Goal: Task Accomplishment & Management: Complete application form

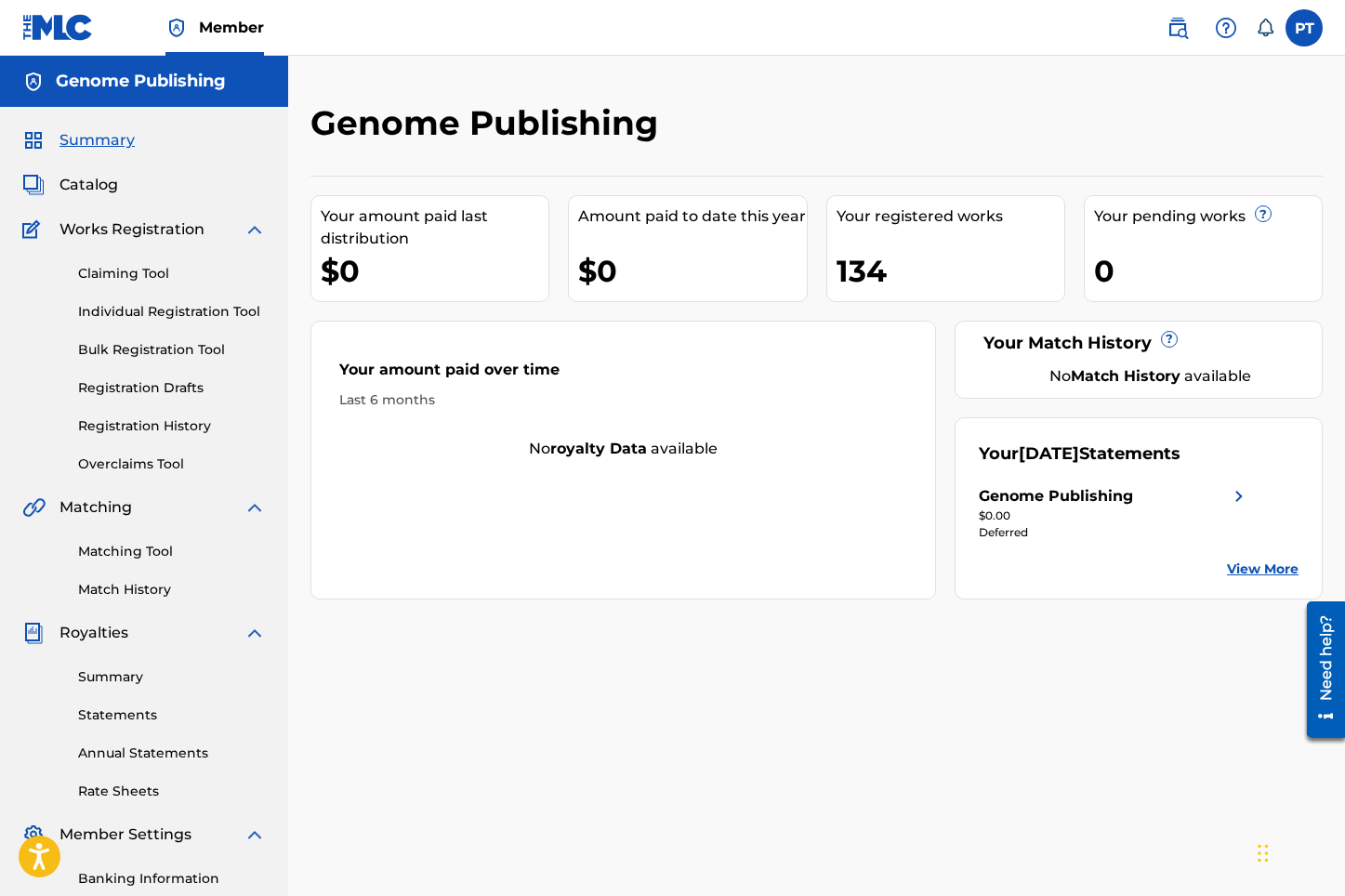
click at [159, 312] on link "Individual Registration Tool" at bounding box center [172, 312] width 187 height 19
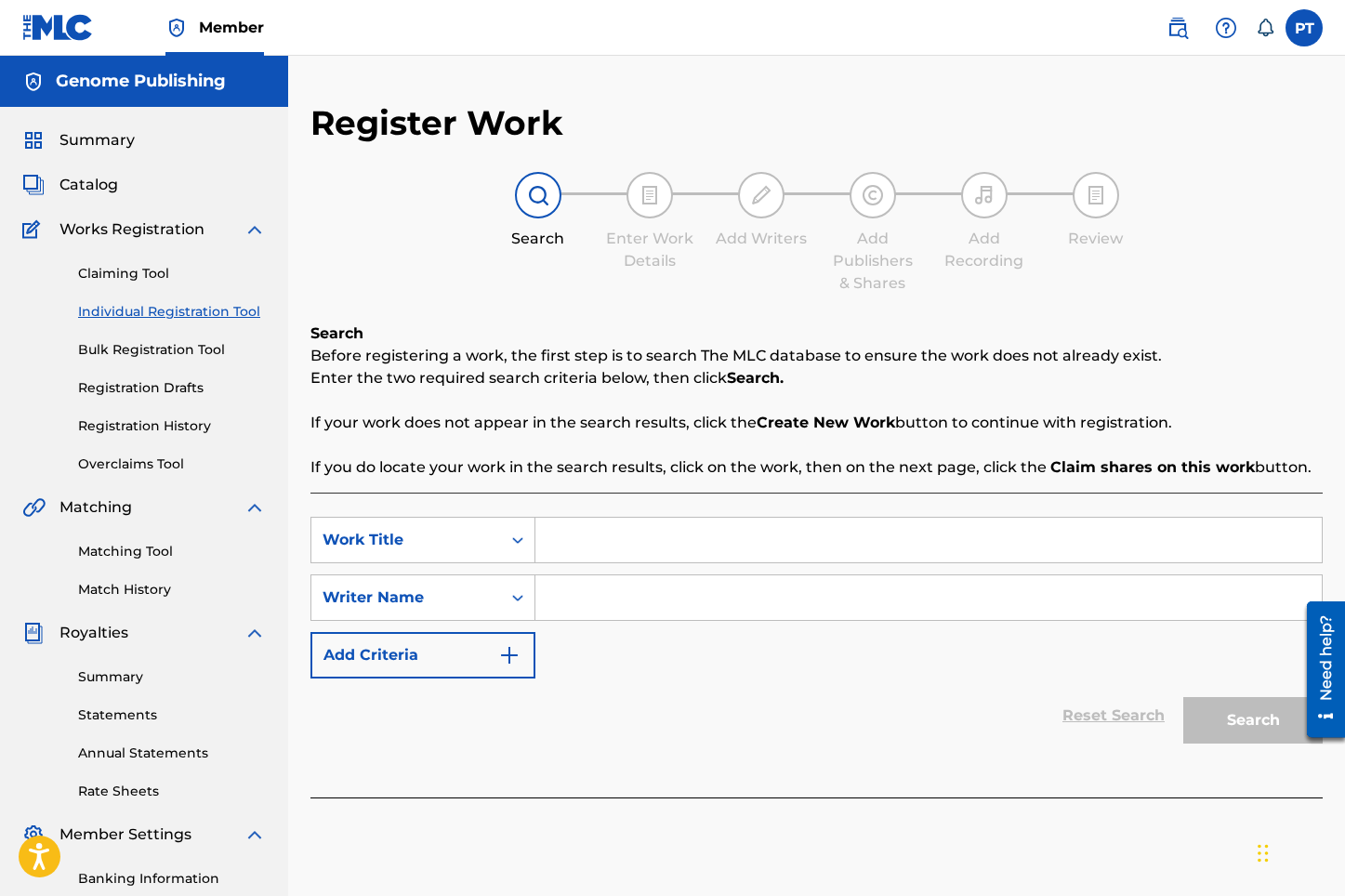
paste input "Mingle and [PERSON_NAME]"
type input "Mingle and [PERSON_NAME]"
click at [620, 598] on input "Search Form" at bounding box center [929, 598] width 786 height 45
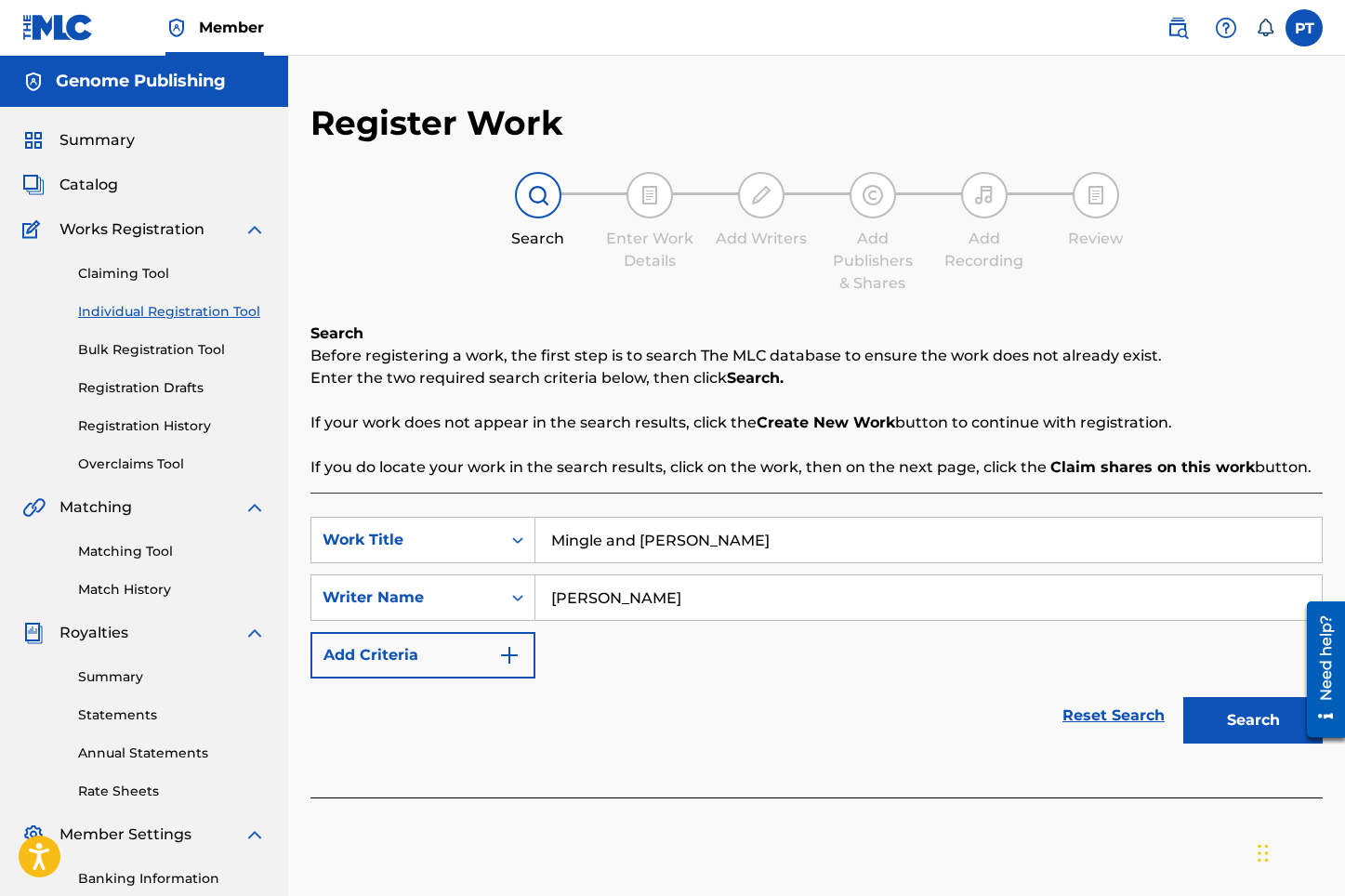
type input "[PERSON_NAME]"
click at [1183, 697] on button "Search" at bounding box center [1252, 721] width 139 height 47
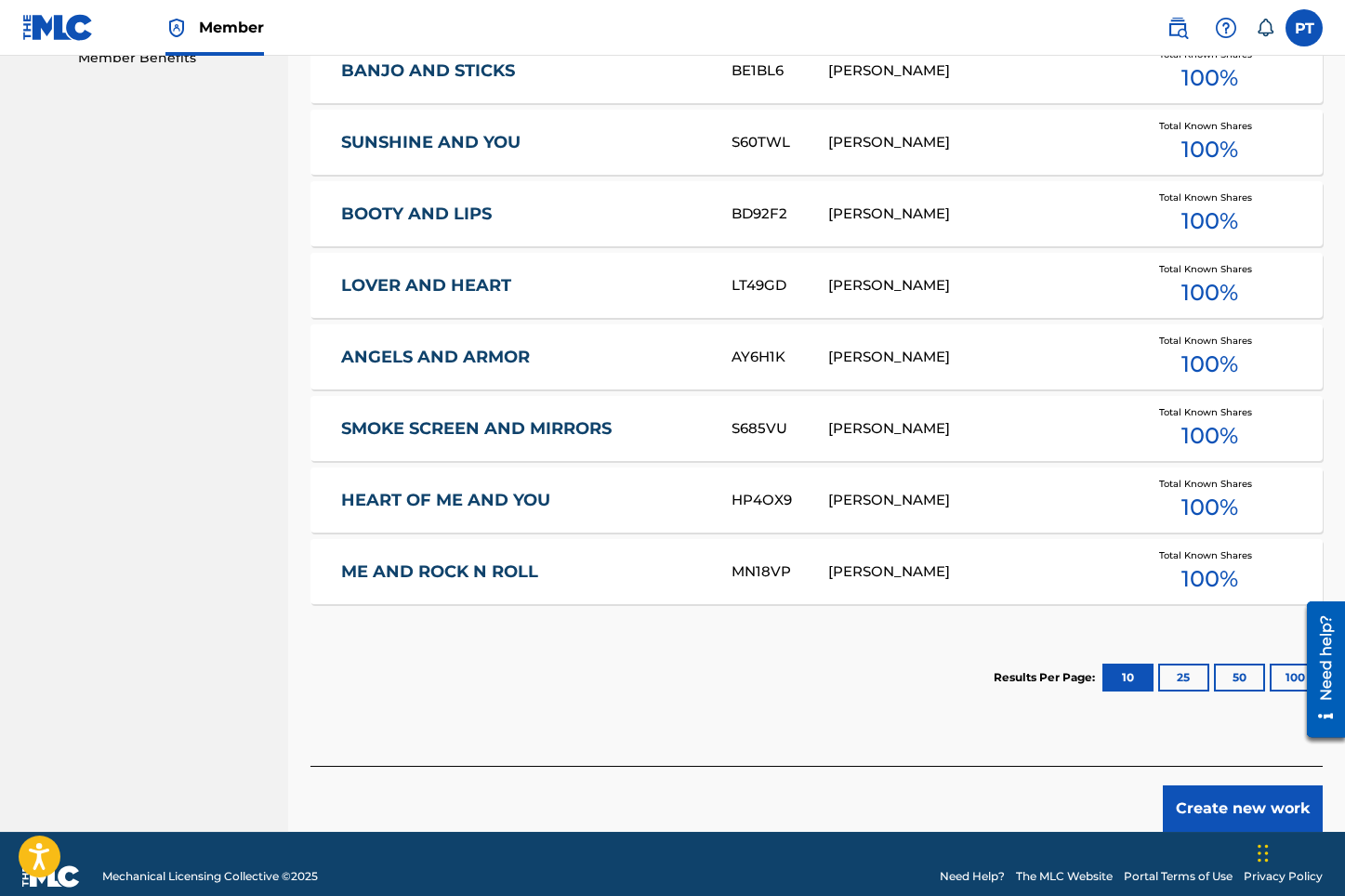
scroll to position [997, 0]
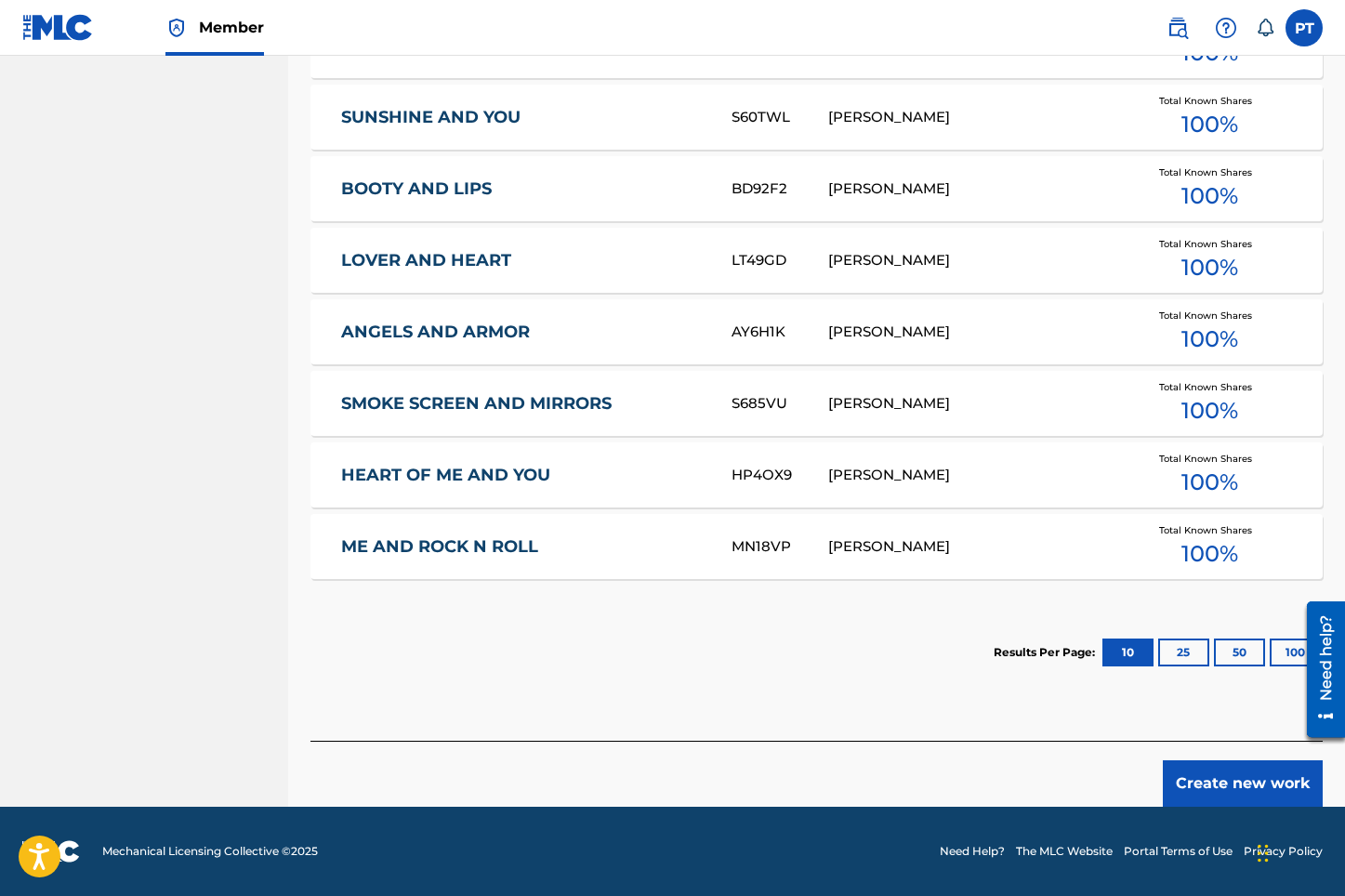
click at [1254, 777] on button "Create new work" at bounding box center [1243, 783] width 160 height 47
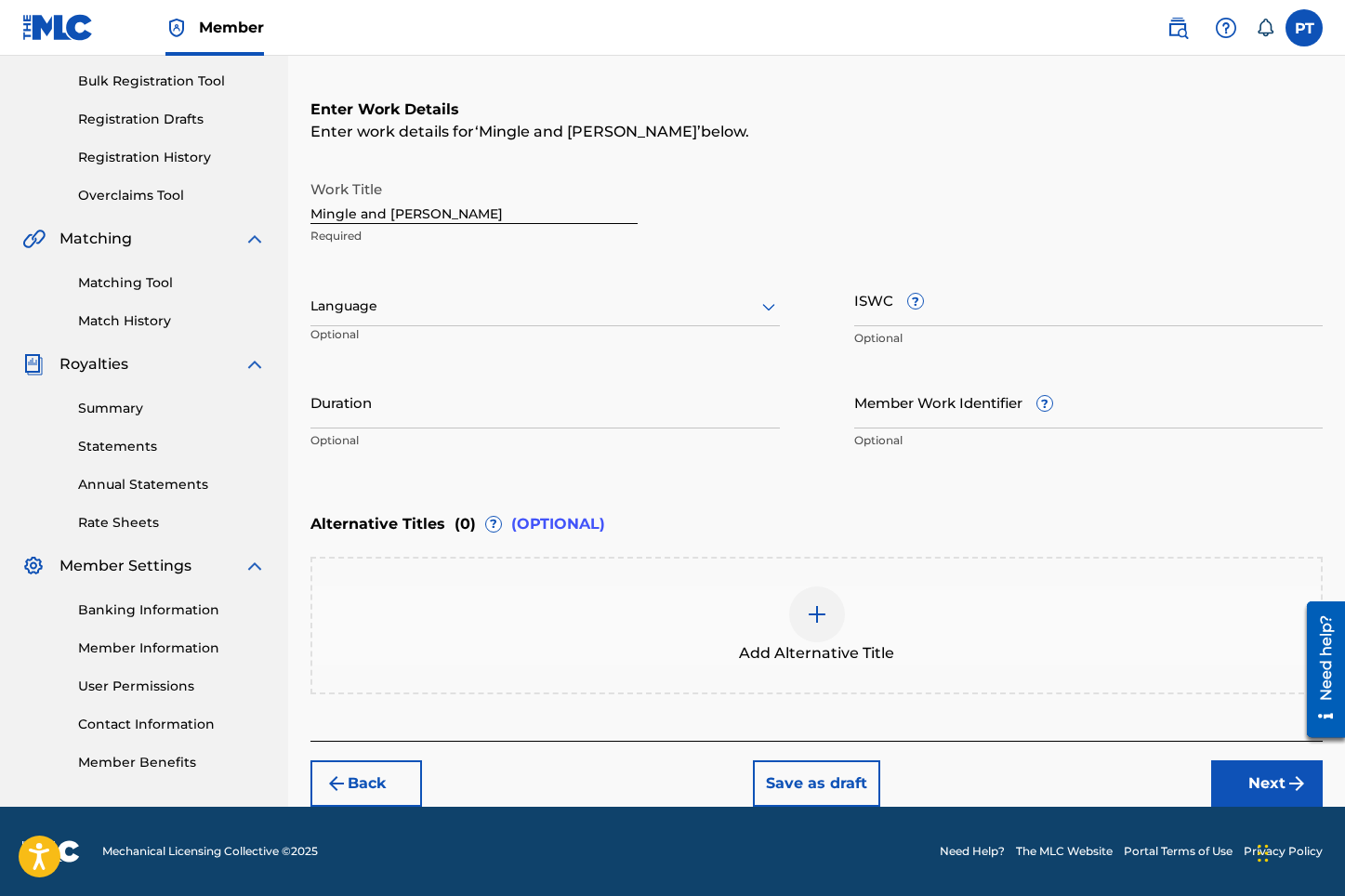
scroll to position [268, 0]
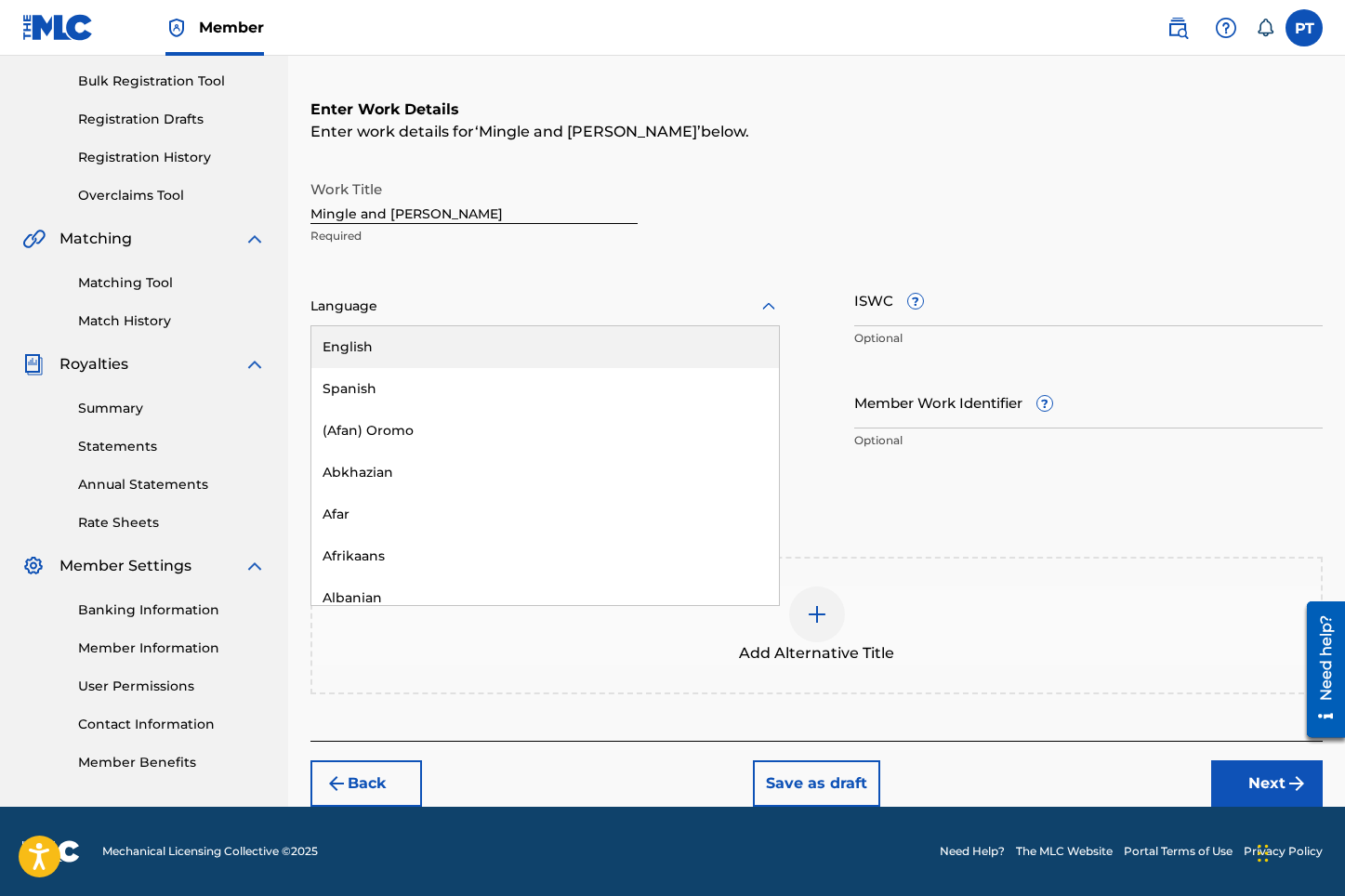
click at [547, 318] on div "Language" at bounding box center [544, 306] width 469 height 39
drag, startPoint x: 376, startPoint y: 348, endPoint x: 421, endPoint y: 346, distance: 45.0
click at [375, 348] on div "English" at bounding box center [544, 346] width 467 height 42
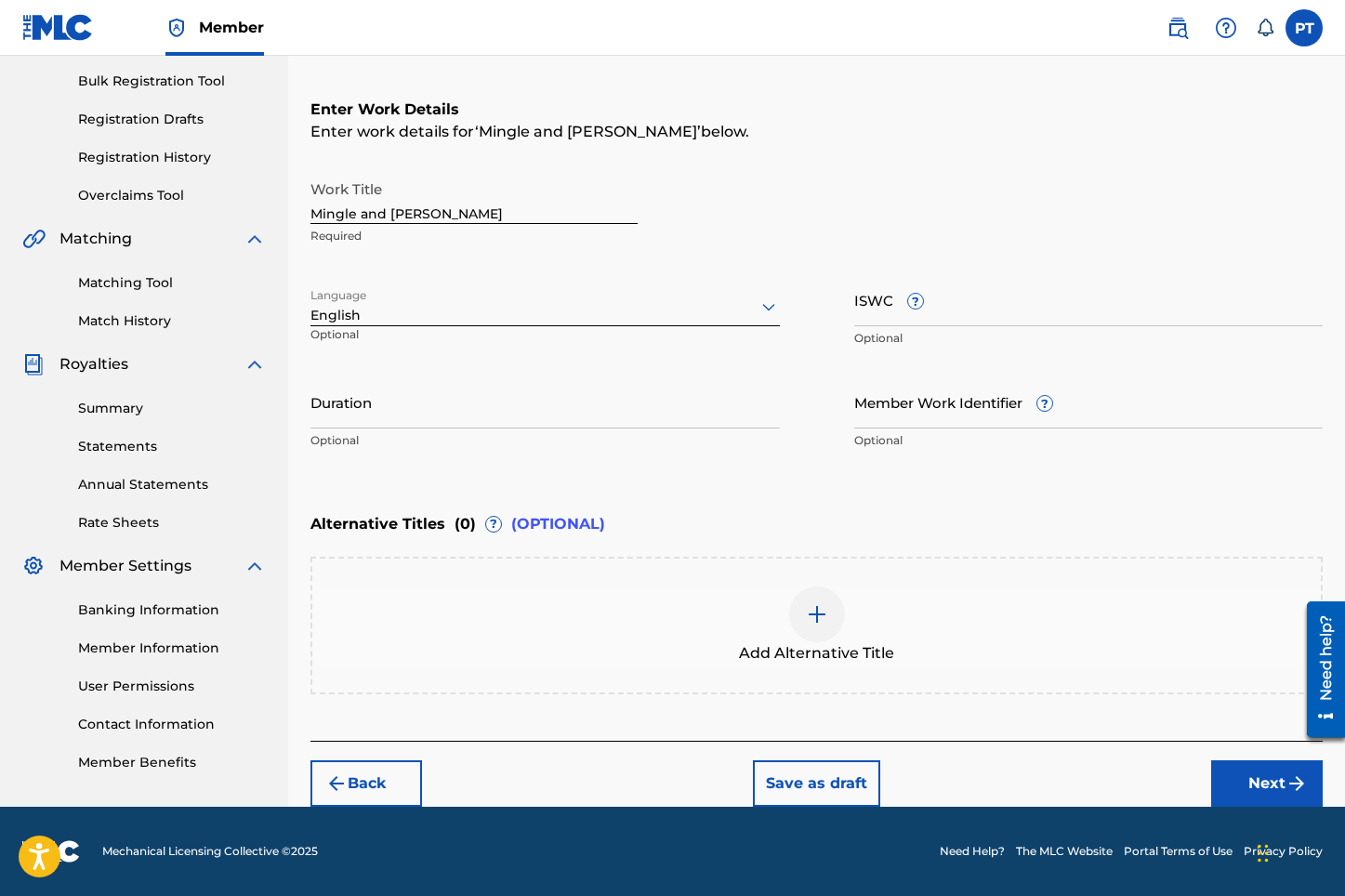
click at [1294, 777] on img "submit" at bounding box center [1296, 783] width 22 height 22
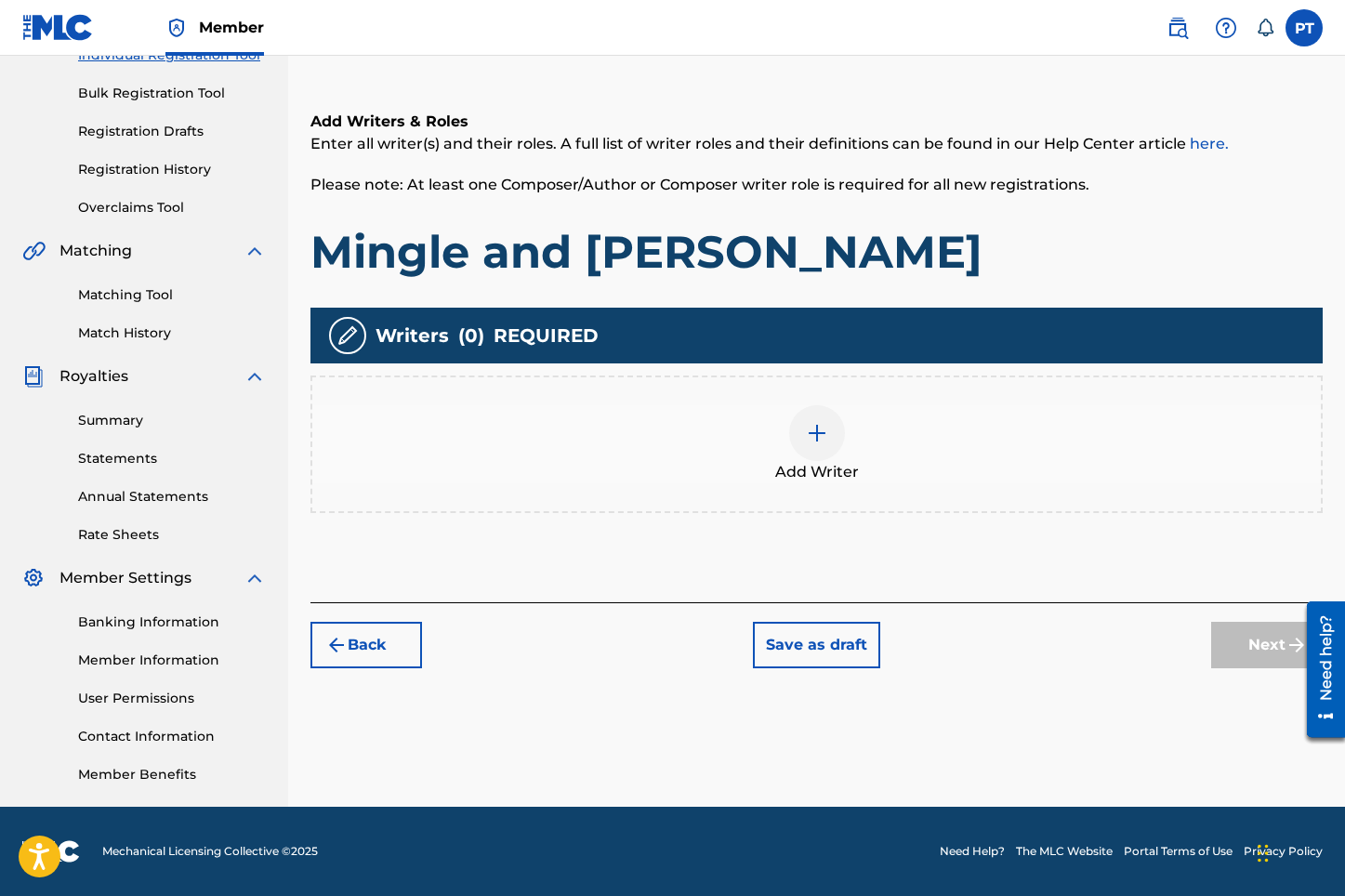
click at [818, 438] on img at bounding box center [816, 433] width 22 height 22
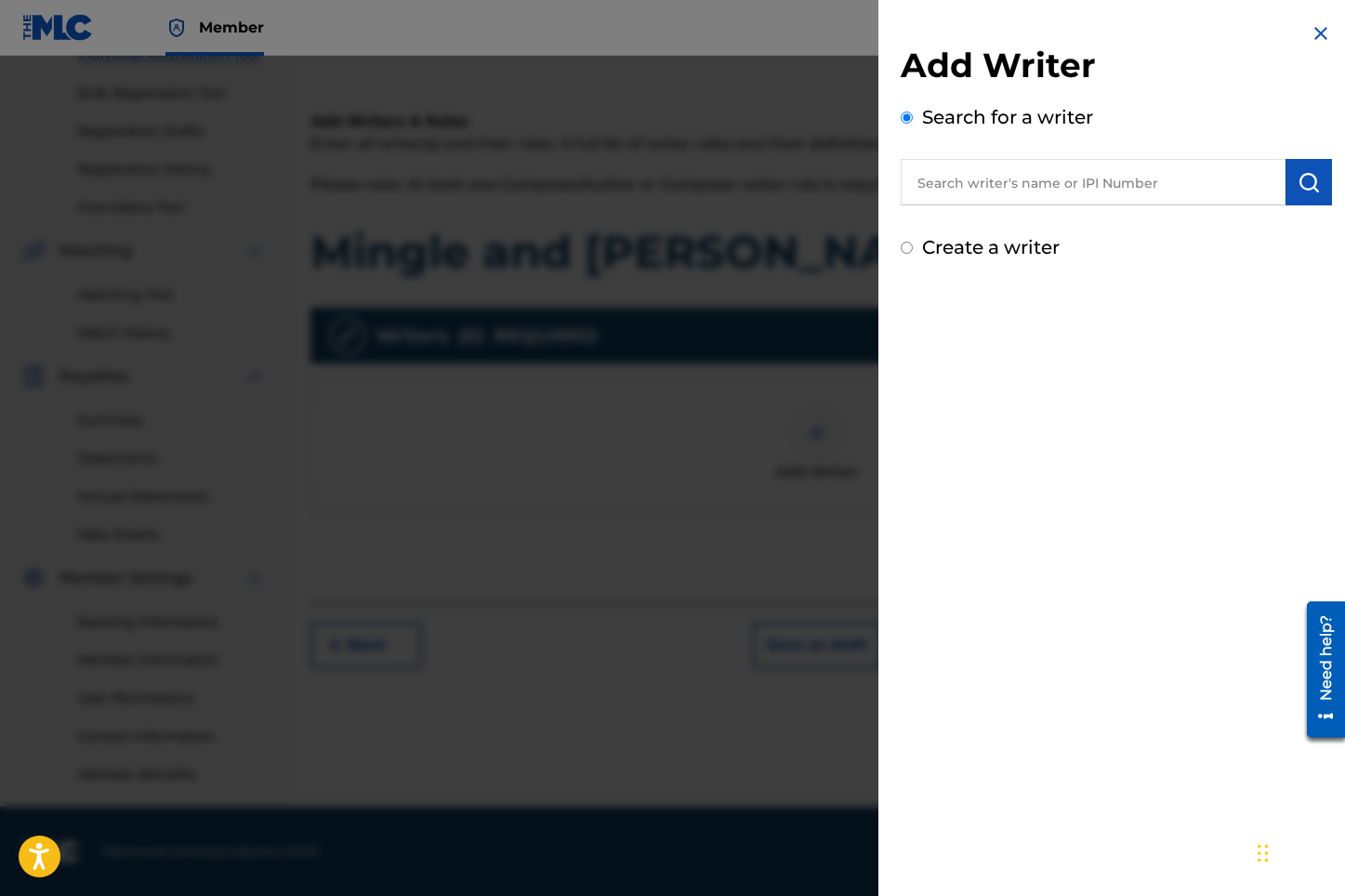
drag, startPoint x: 1119, startPoint y: 177, endPoint x: 1092, endPoint y: 184, distance: 27.9
click at [1119, 178] on input "text" at bounding box center [1092, 182] width 384 height 47
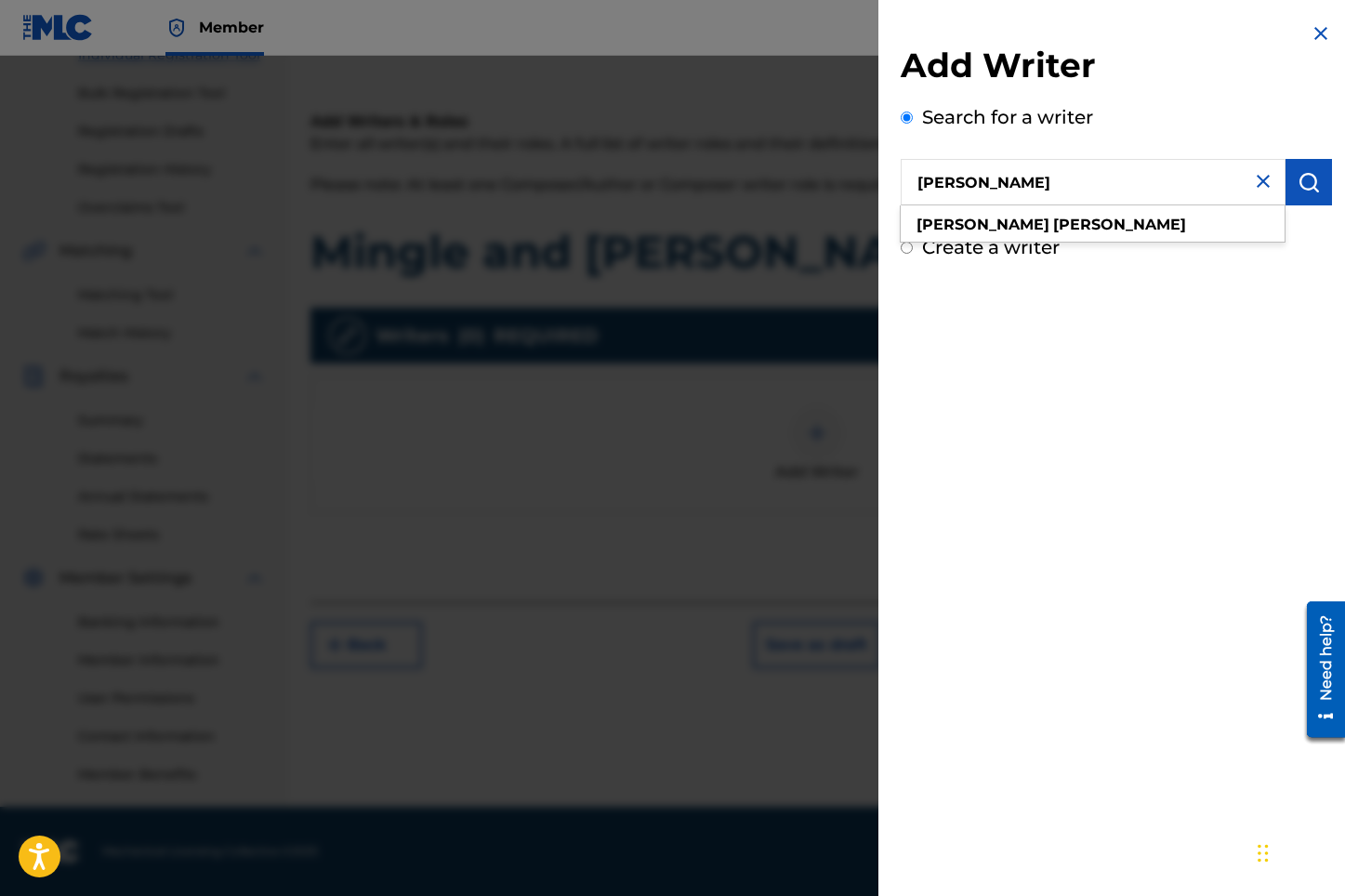
type input "[PERSON_NAME]"
click at [1306, 190] on img "submit" at bounding box center [1308, 181] width 22 height 22
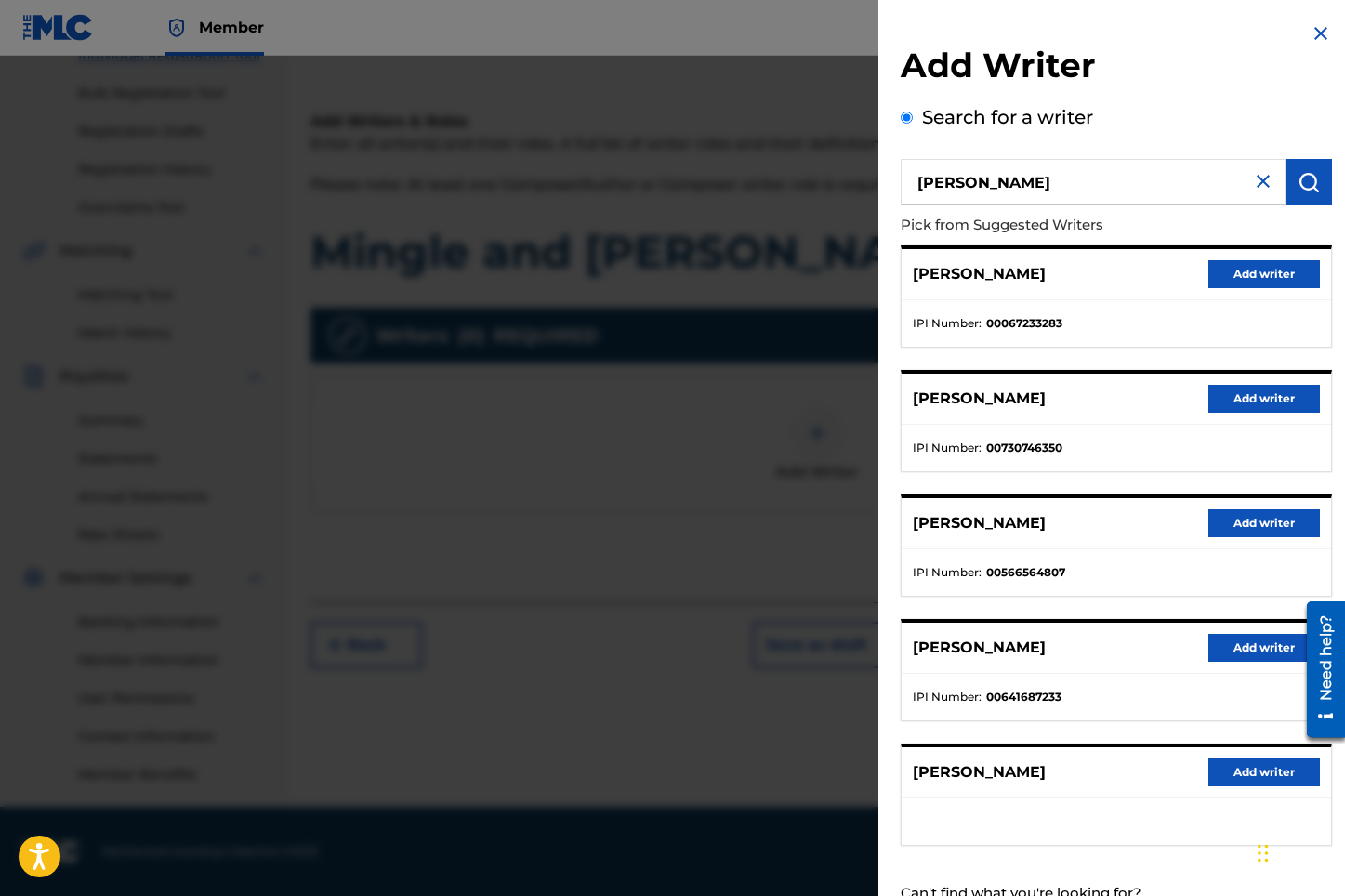
click at [1318, 764] on button "Add writer" at bounding box center [1264, 772] width 111 height 28
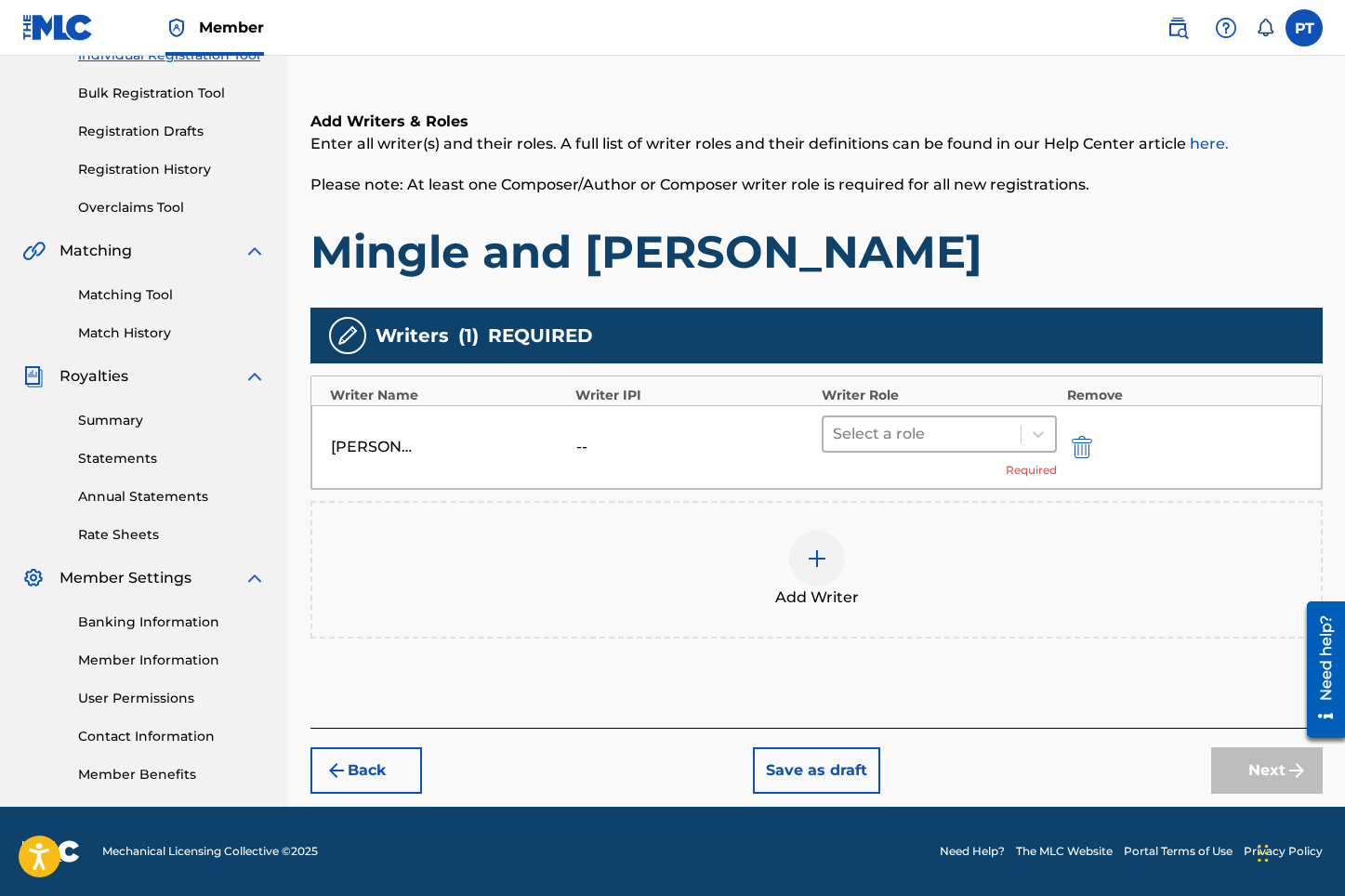
click at [909, 442] on div at bounding box center [923, 434] width 179 height 26
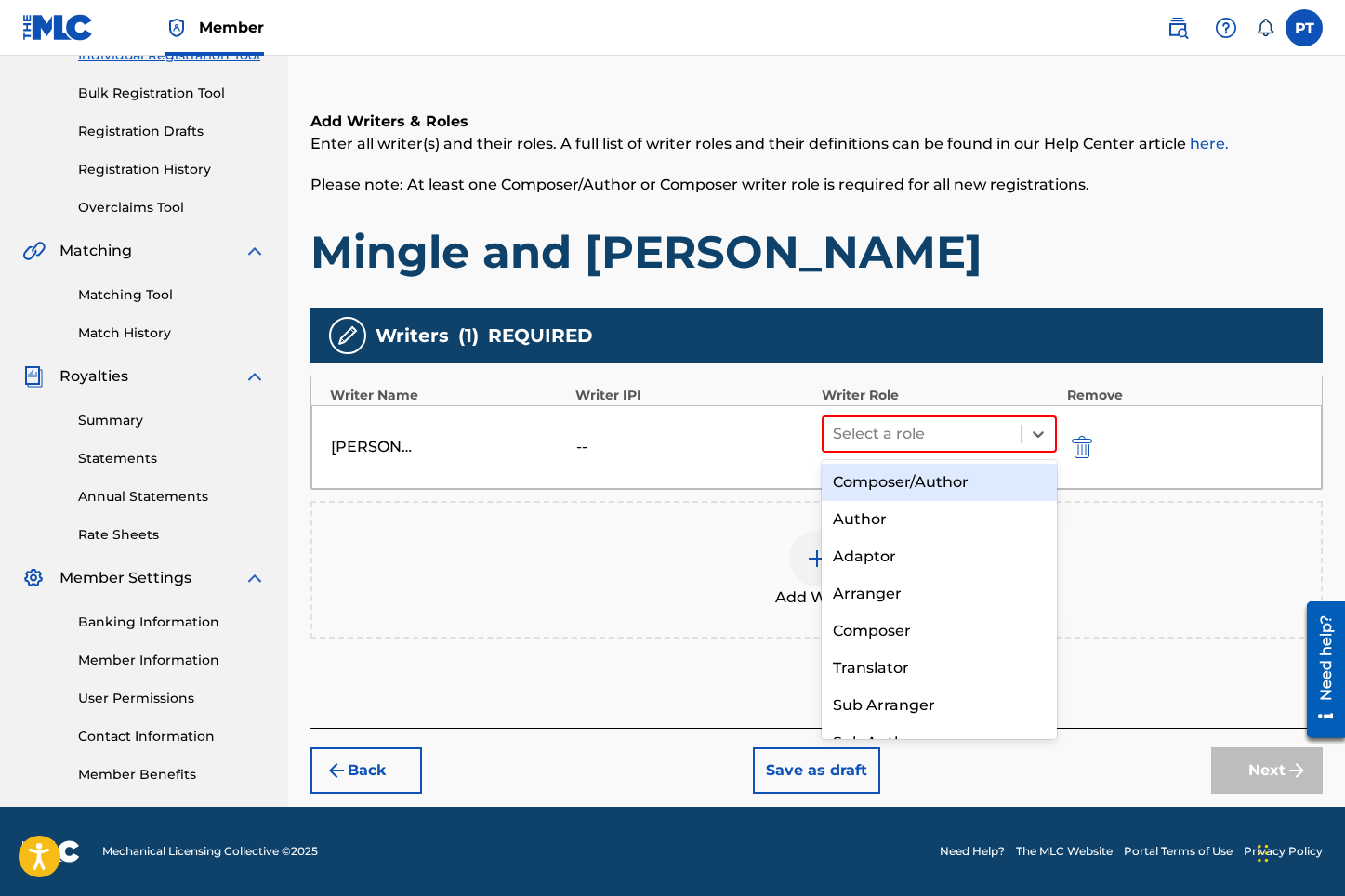
click at [940, 480] on div "Composer/Author" at bounding box center [939, 482] width 236 height 37
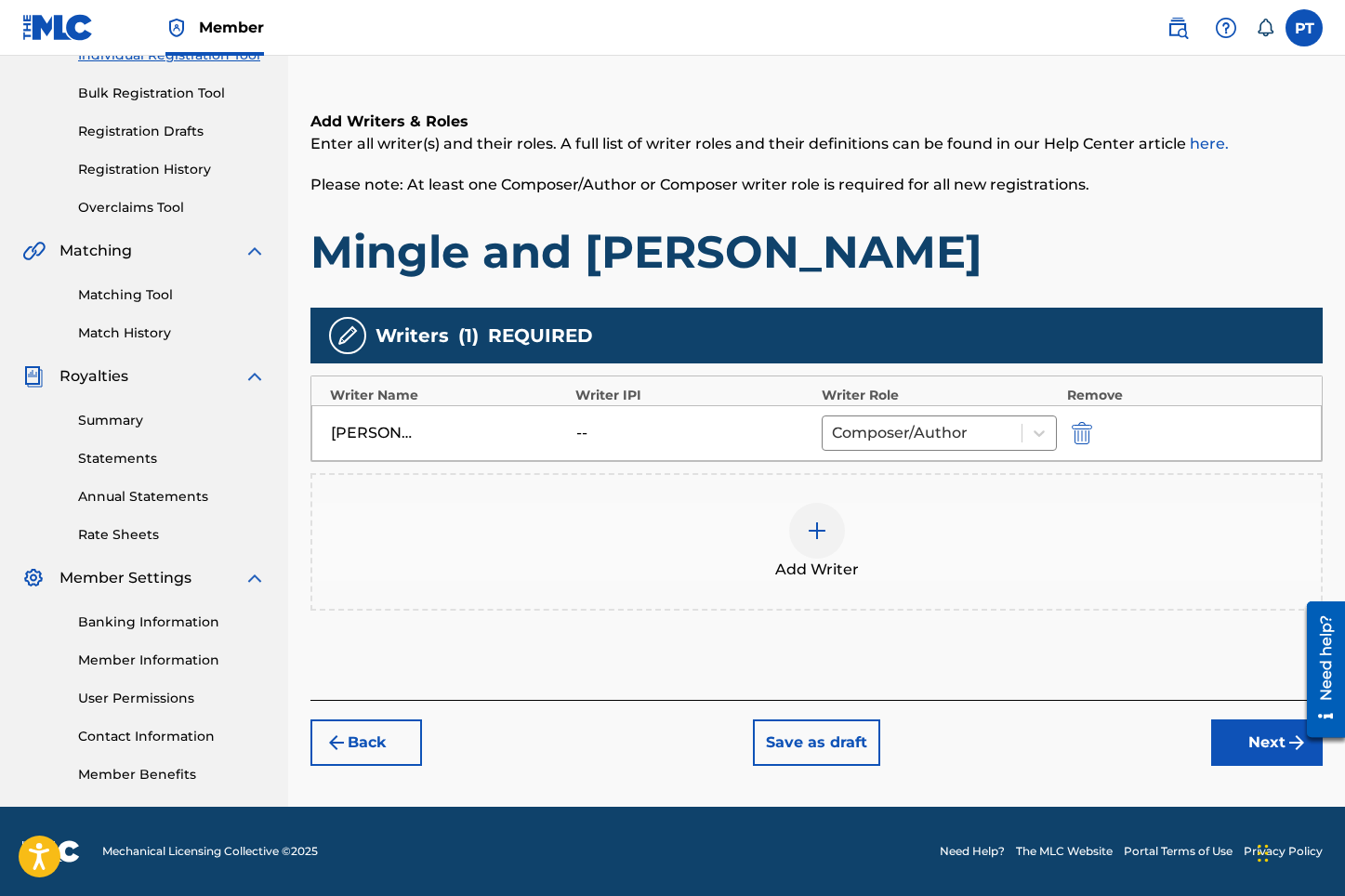
click at [1250, 741] on button "Next" at bounding box center [1267, 743] width 111 height 47
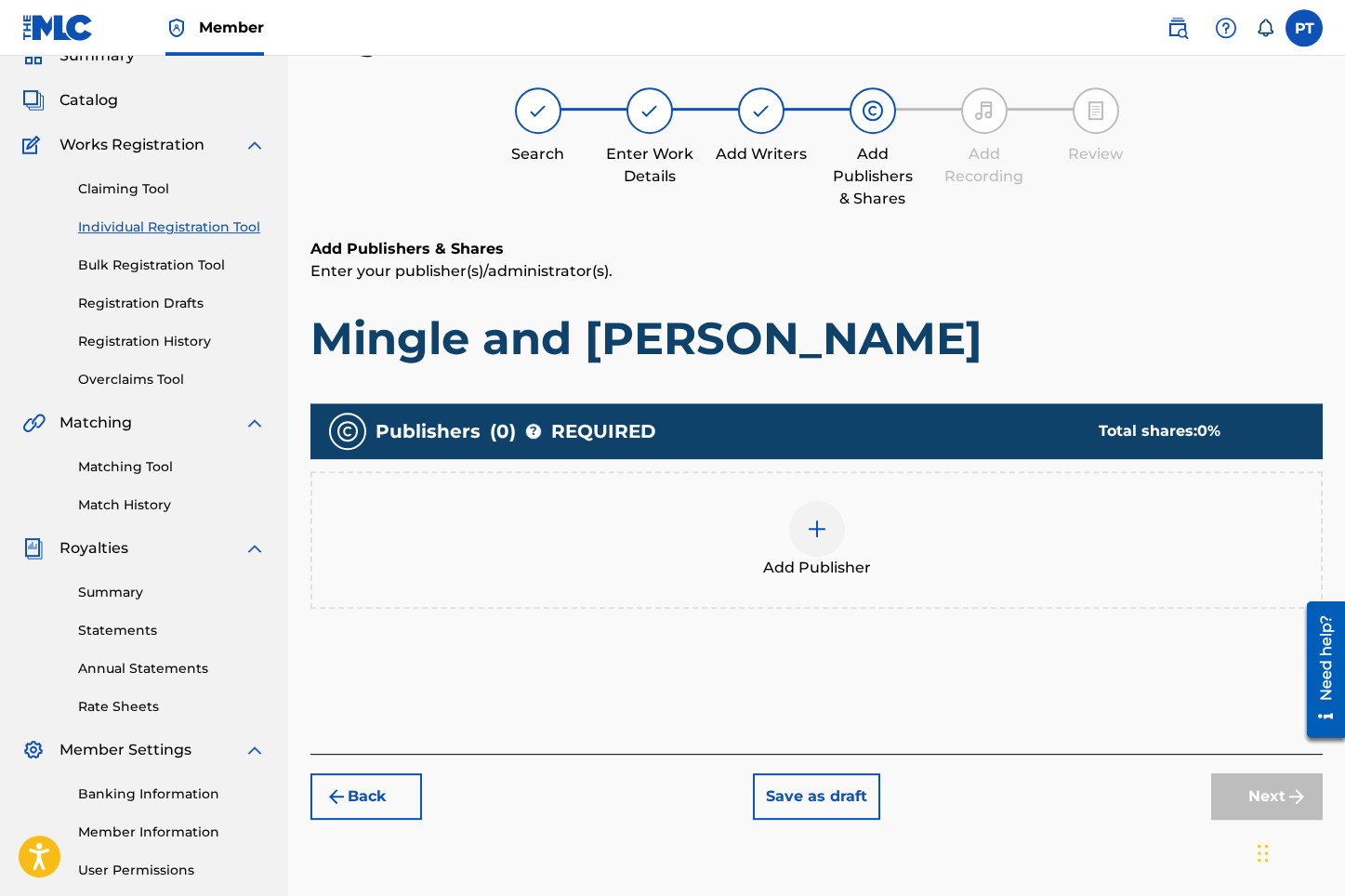
scroll to position [84, 0]
click at [822, 537] on img at bounding box center [816, 529] width 22 height 22
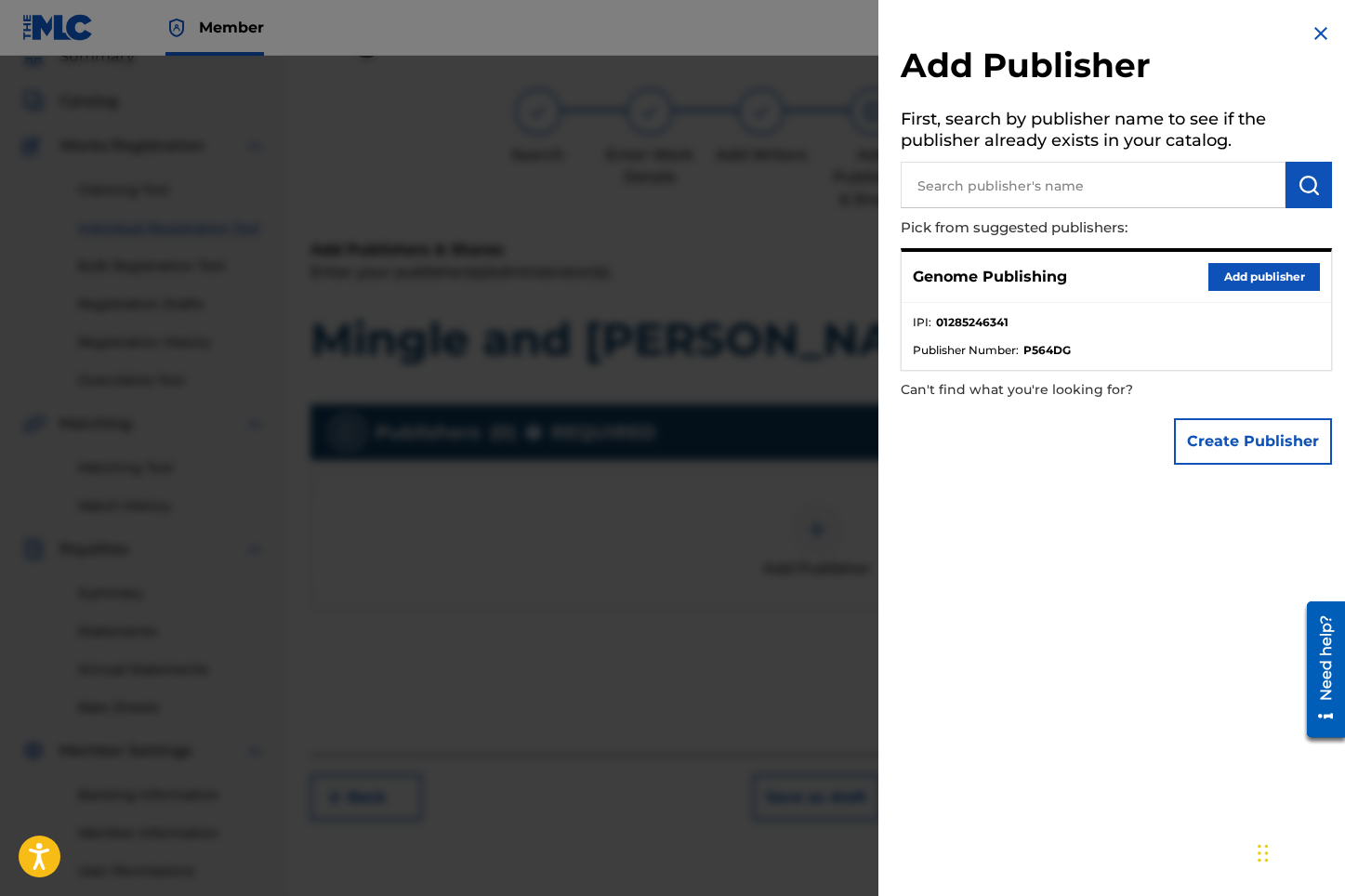
click at [1266, 279] on button "Add publisher" at bounding box center [1264, 277] width 111 height 28
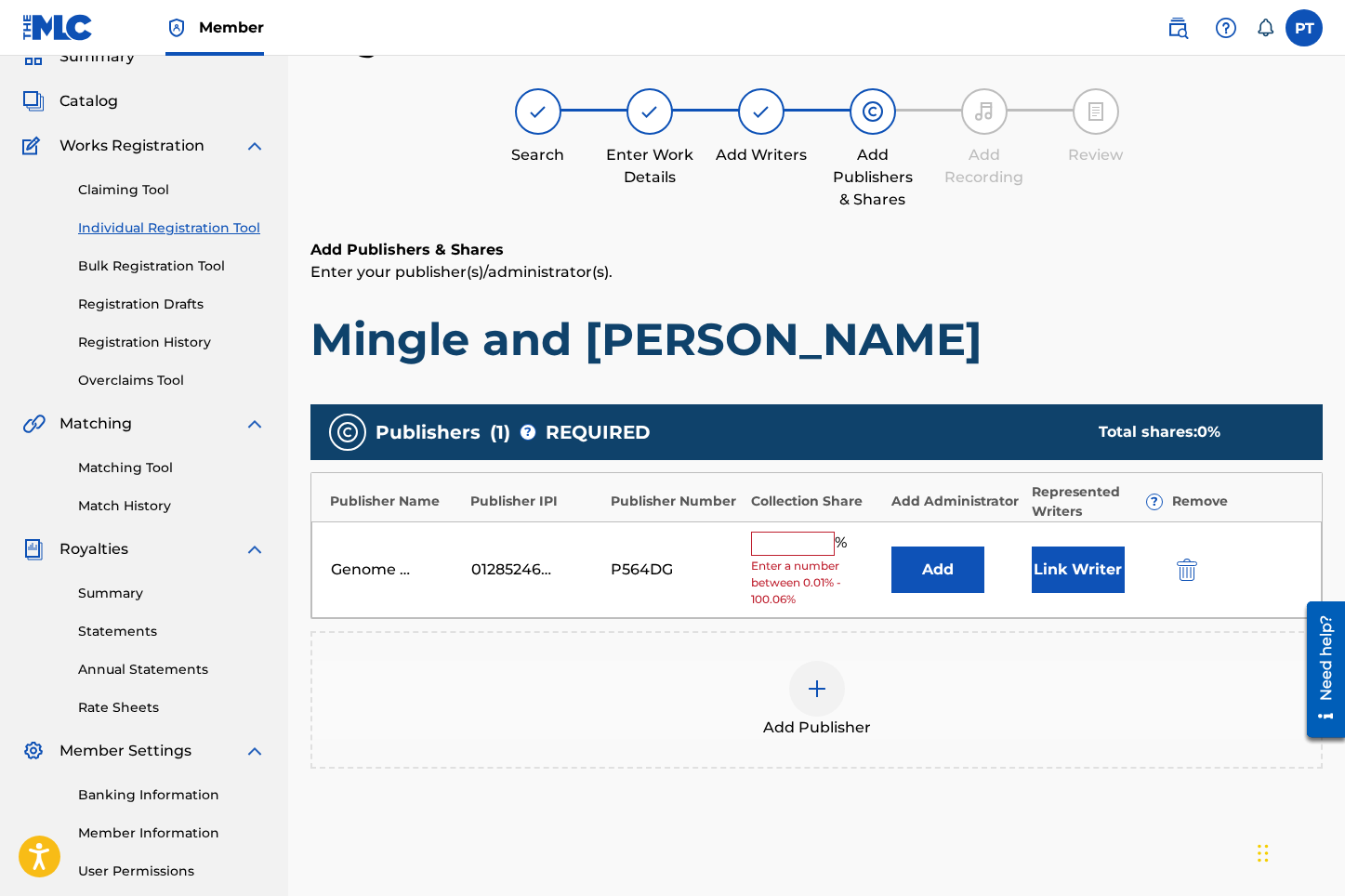
click at [790, 532] on input "text" at bounding box center [793, 543] width 84 height 24
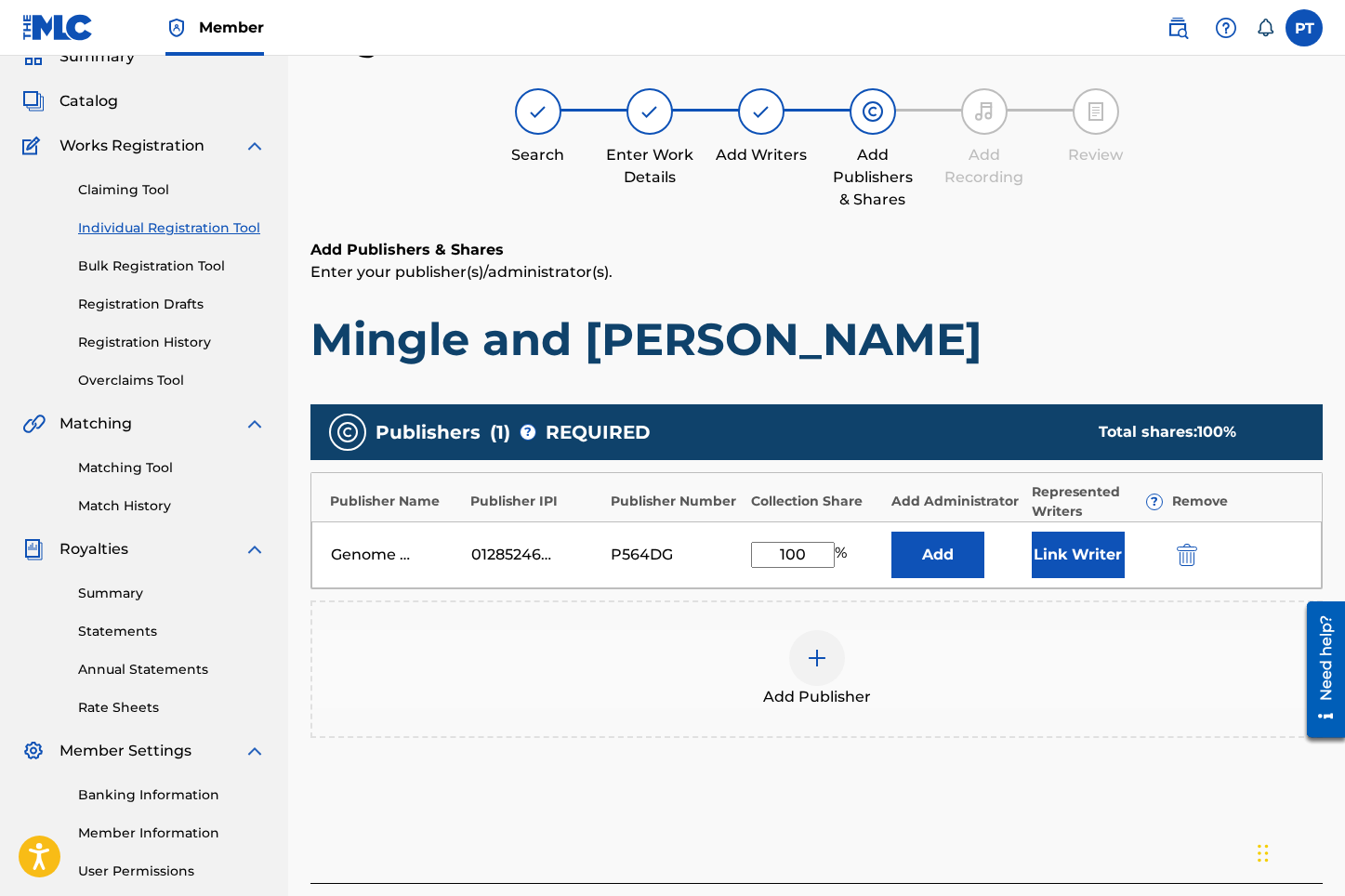
type input "100"
click at [1091, 565] on button "Link Writer" at bounding box center [1078, 555] width 93 height 47
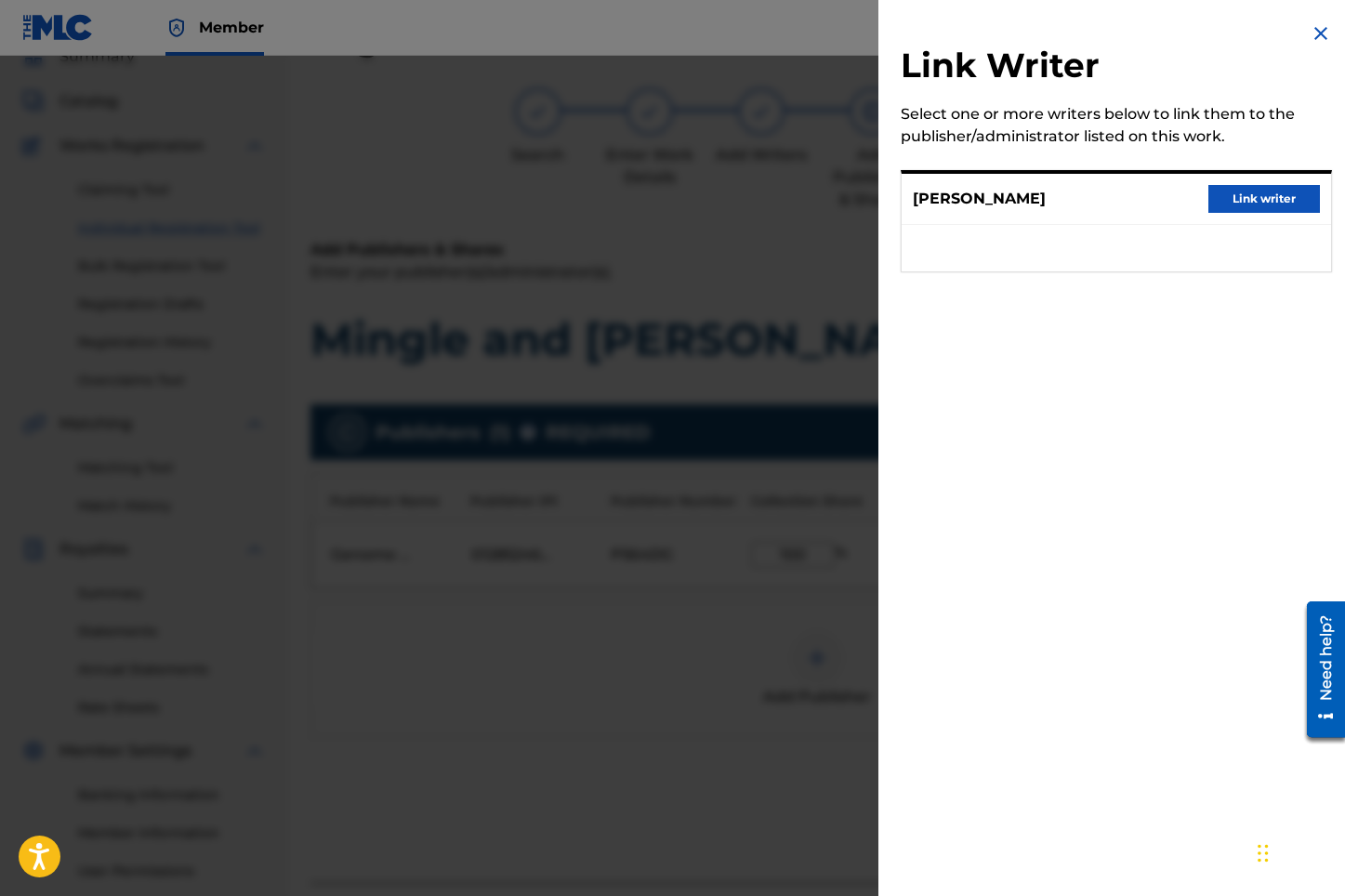
drag, startPoint x: 1259, startPoint y: 209, endPoint x: 1252, endPoint y: 220, distance: 13.0
click at [1260, 209] on button "Link writer" at bounding box center [1264, 199] width 111 height 28
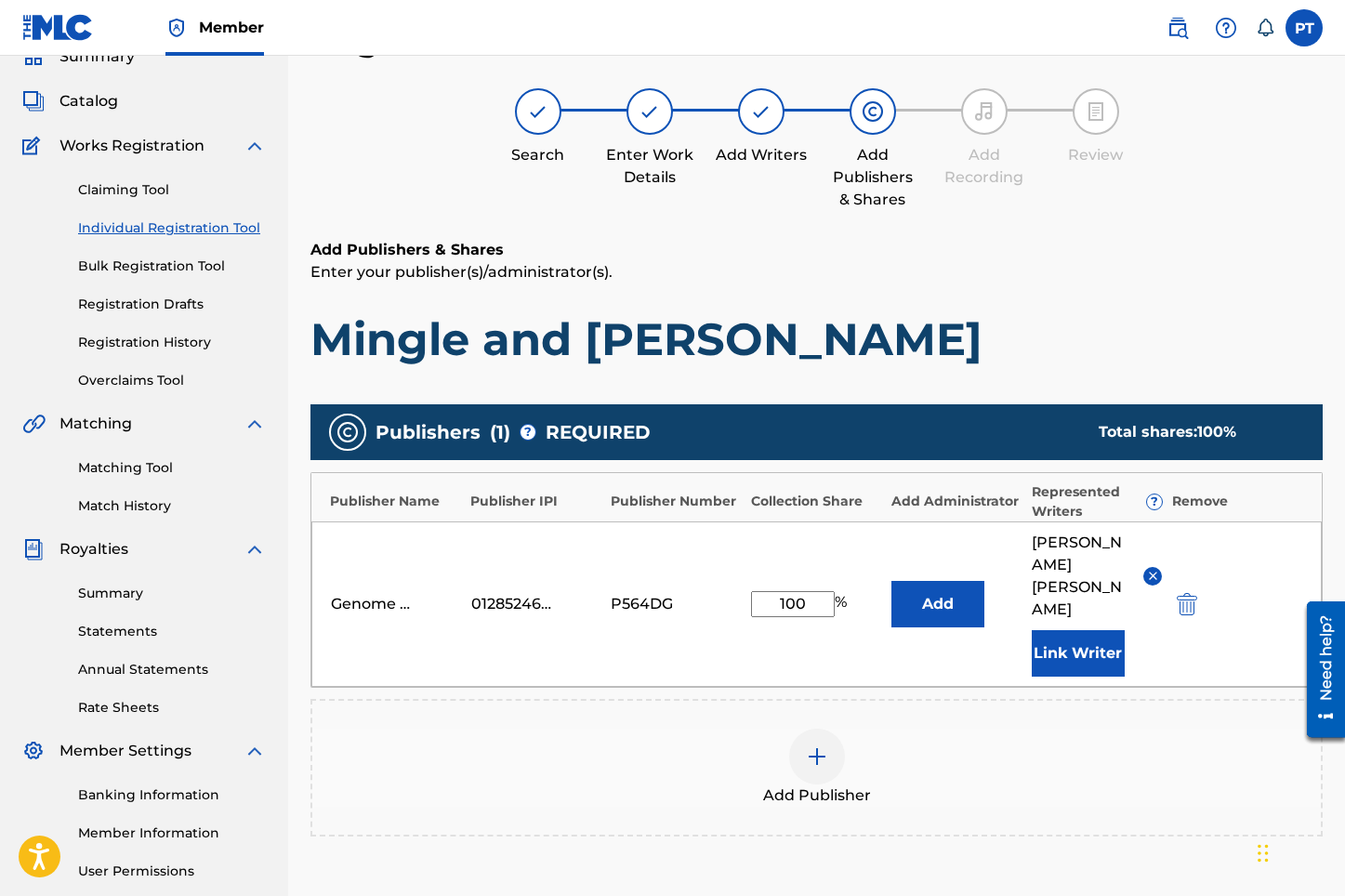
scroll to position [280, 0]
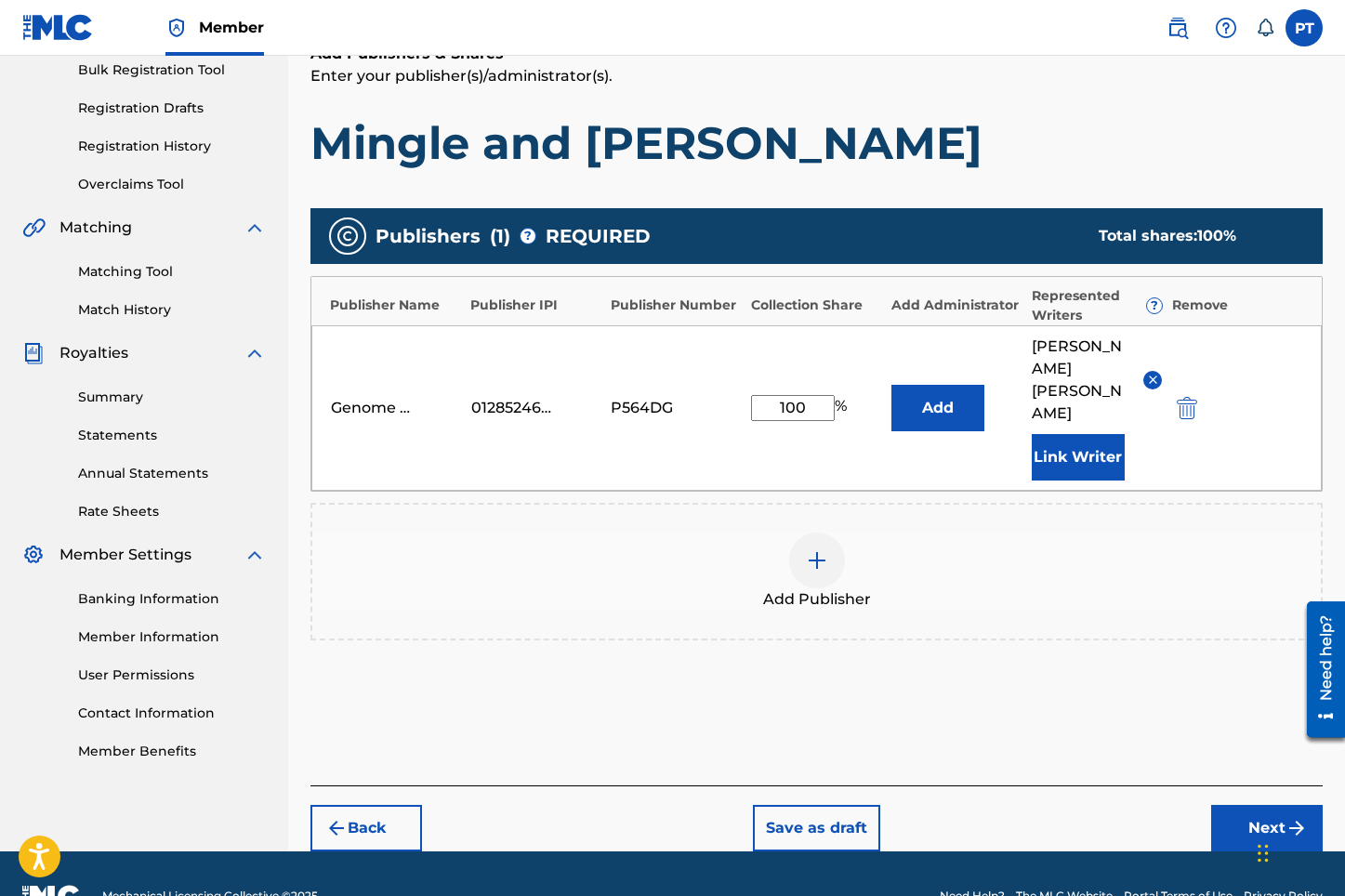
click at [1246, 804] on button "Next" at bounding box center [1267, 828] width 111 height 47
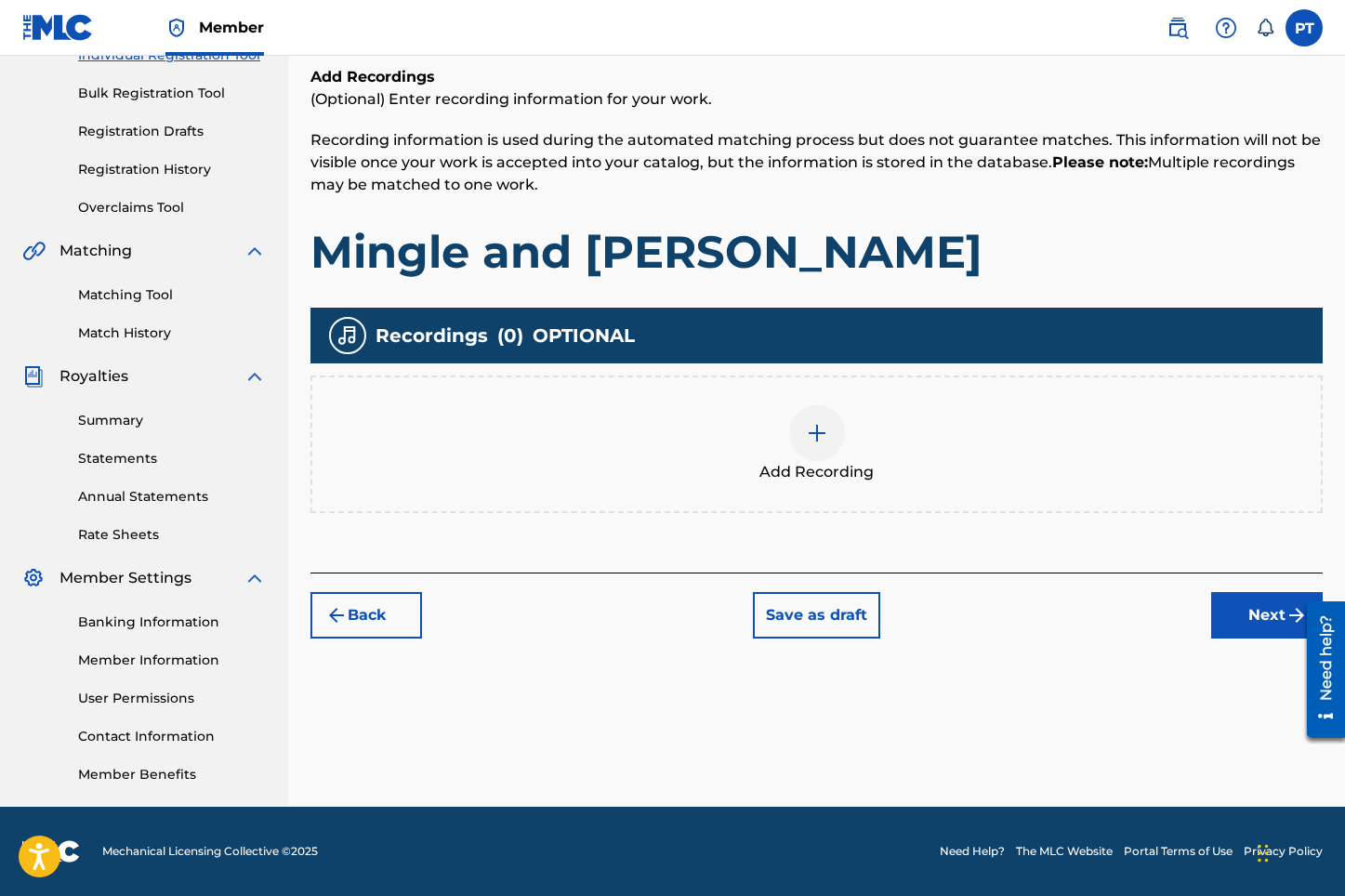
click at [811, 434] on img at bounding box center [816, 433] width 22 height 22
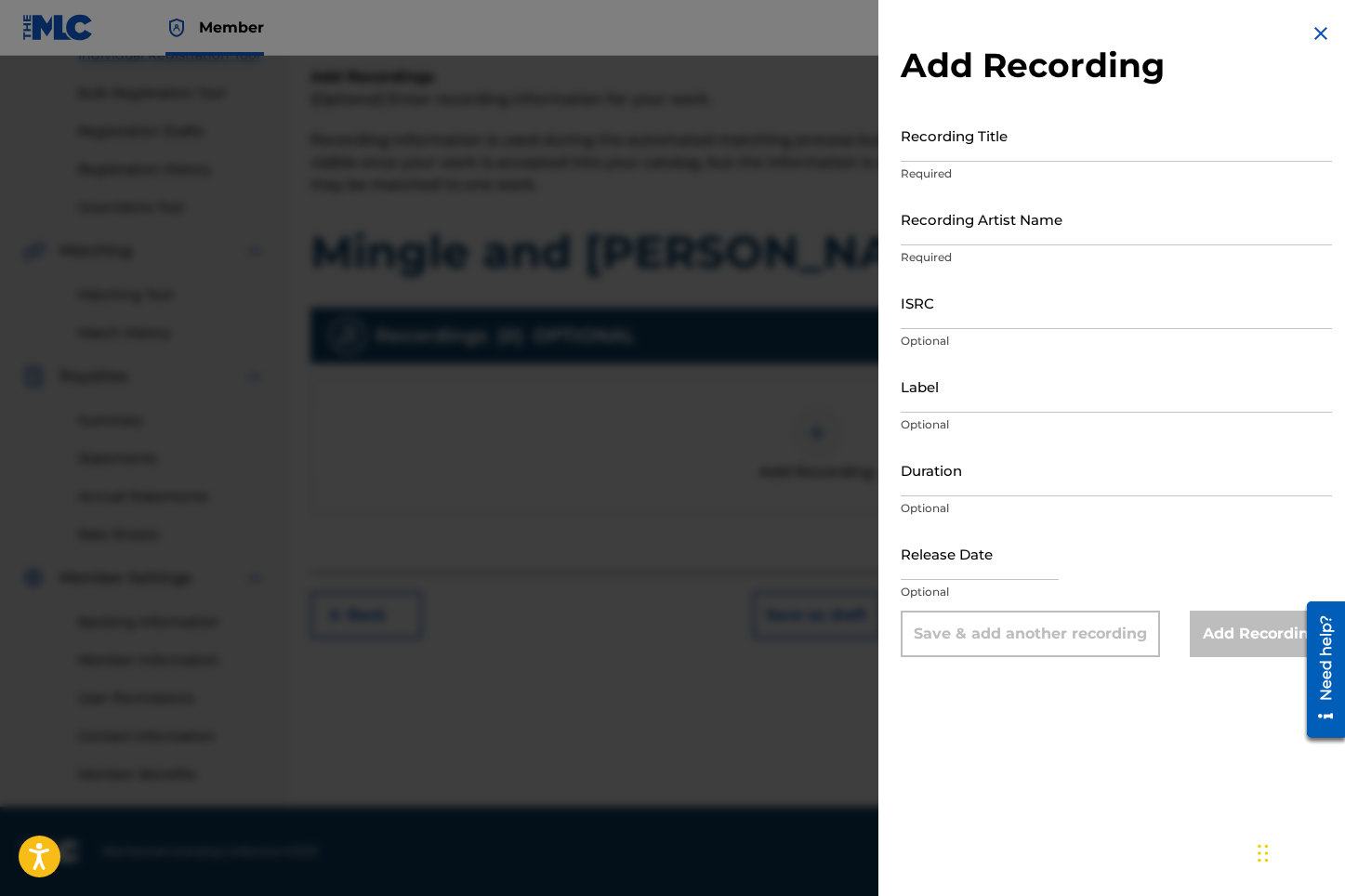
click at [1122, 150] on input "Recording Title" at bounding box center [1116, 135] width 431 height 53
paste input "Mingle and [PERSON_NAME]"
type input "Mingle and [PERSON_NAME]"
click at [999, 241] on input "Recording Artist Name" at bounding box center [1116, 218] width 431 height 53
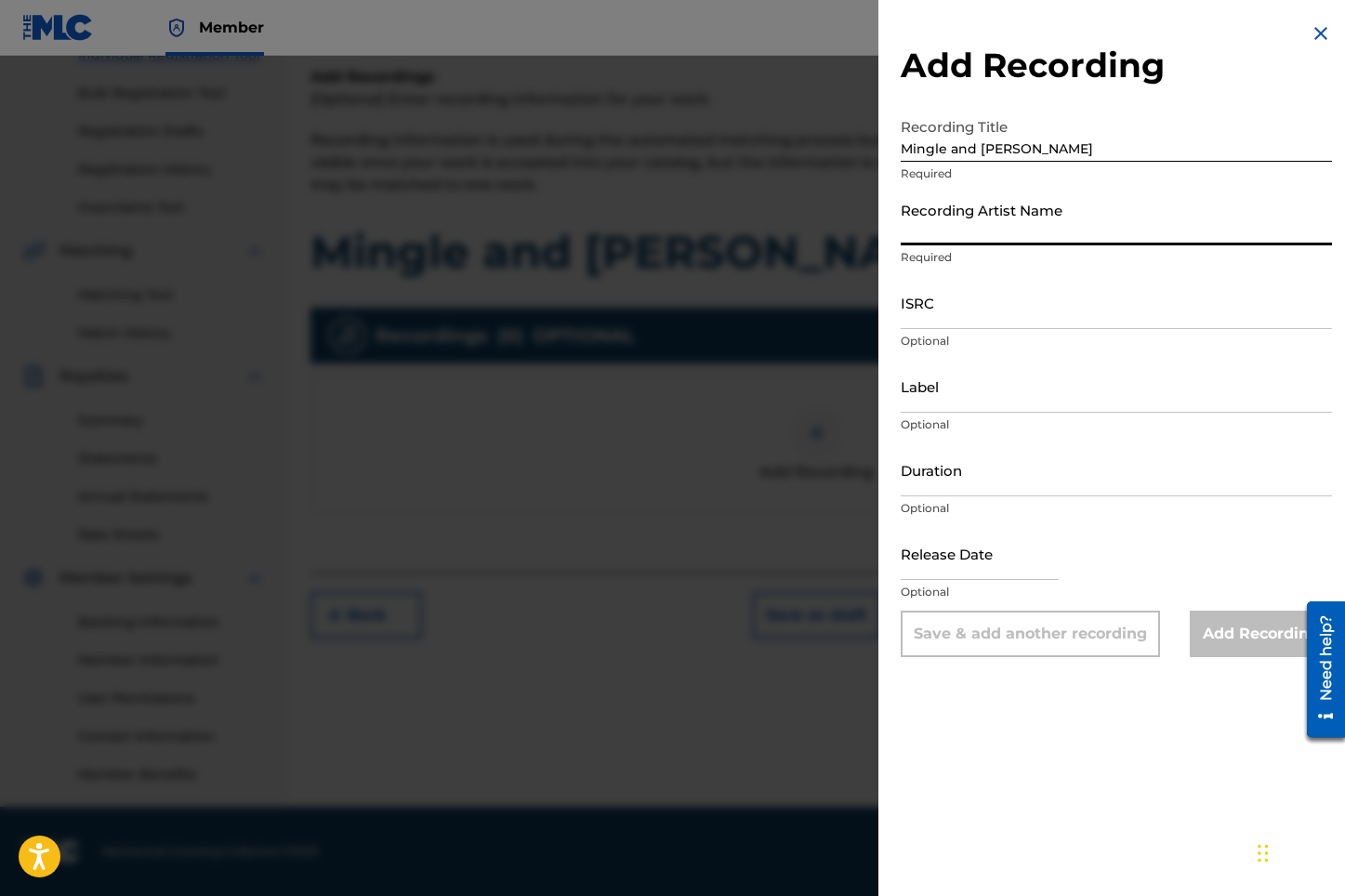
drag, startPoint x: 1037, startPoint y: 229, endPoint x: 1025, endPoint y: 227, distance: 12.2
click at [1036, 229] on input "Recording Artist Name" at bounding box center [1116, 218] width 431 height 53
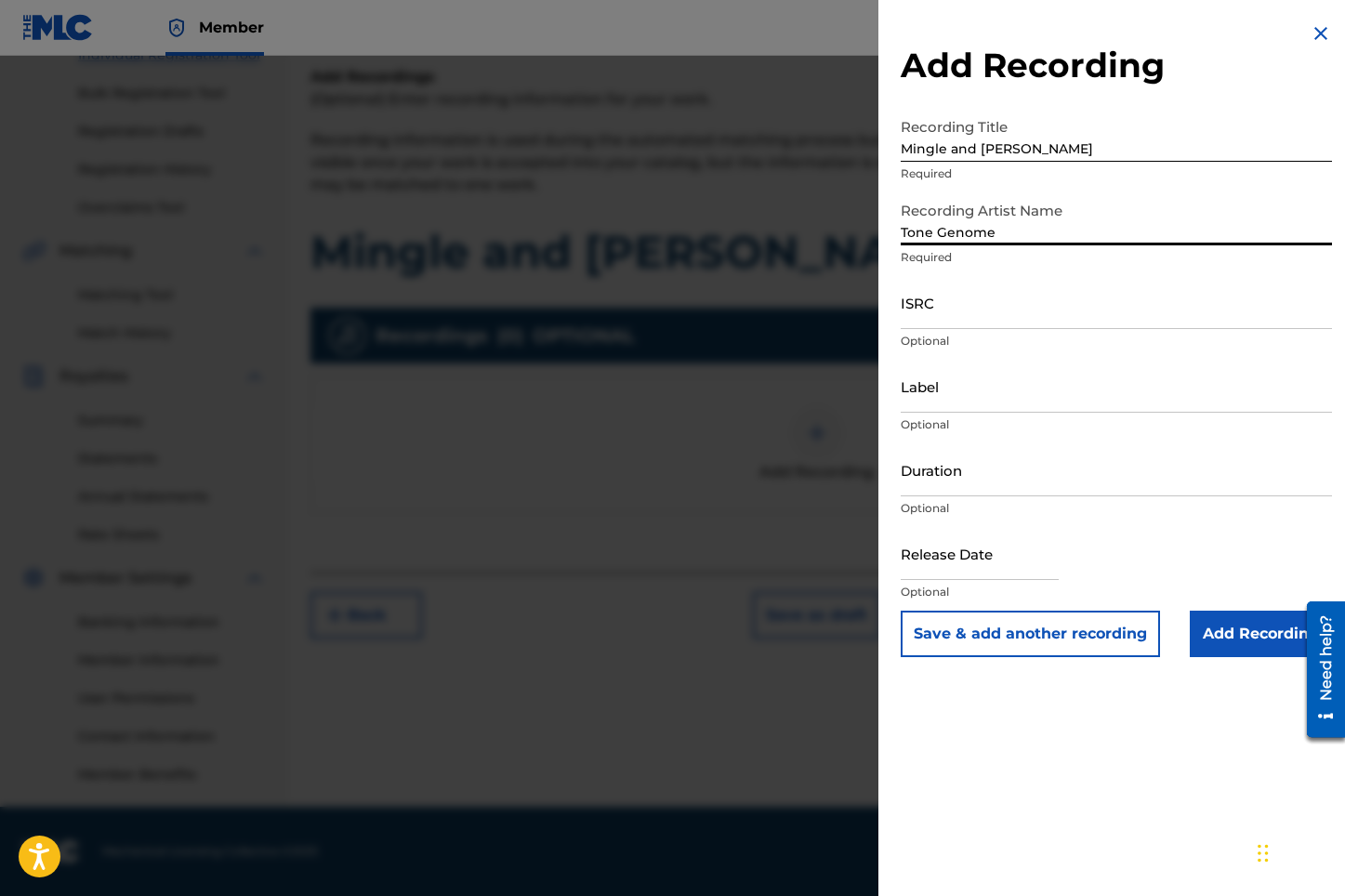
type input "Tone Genome"
click at [1053, 573] on input "text" at bounding box center [979, 553] width 158 height 53
select select "7"
select select "2025"
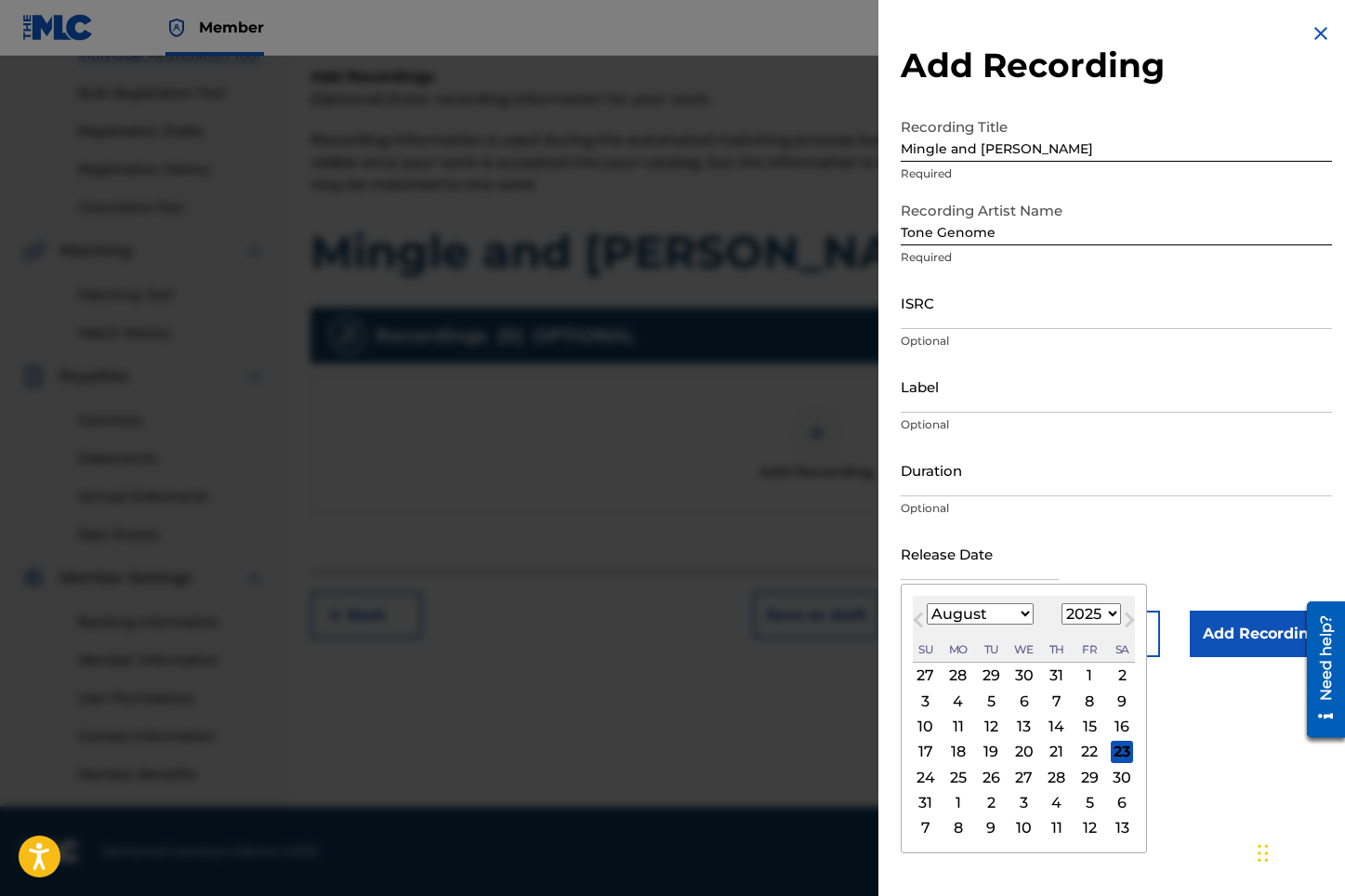
click at [1121, 744] on div "23" at bounding box center [1122, 751] width 22 height 22
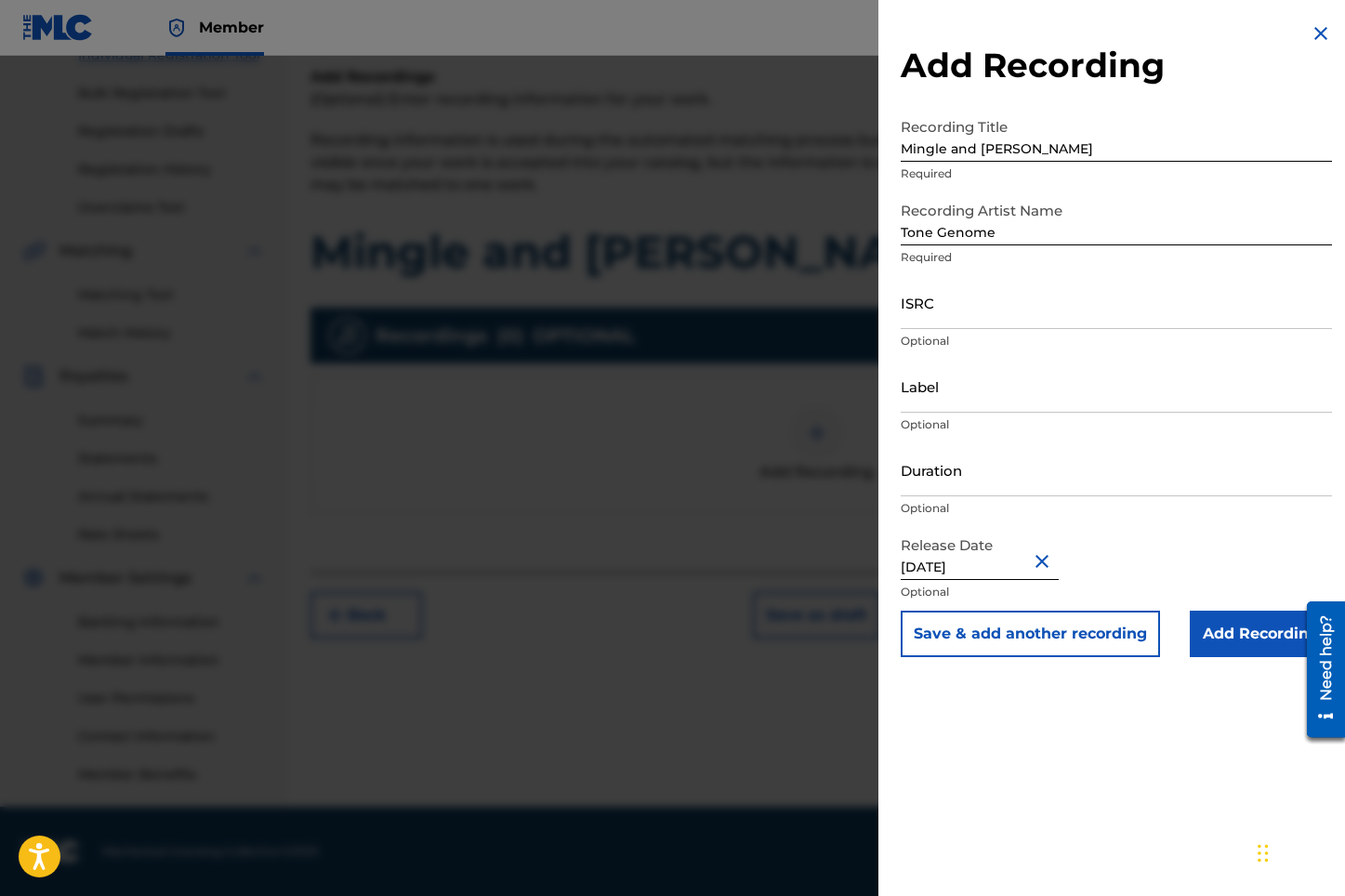
type input "[DATE]"
click at [1215, 646] on input "Add Recording" at bounding box center [1261, 634] width 142 height 47
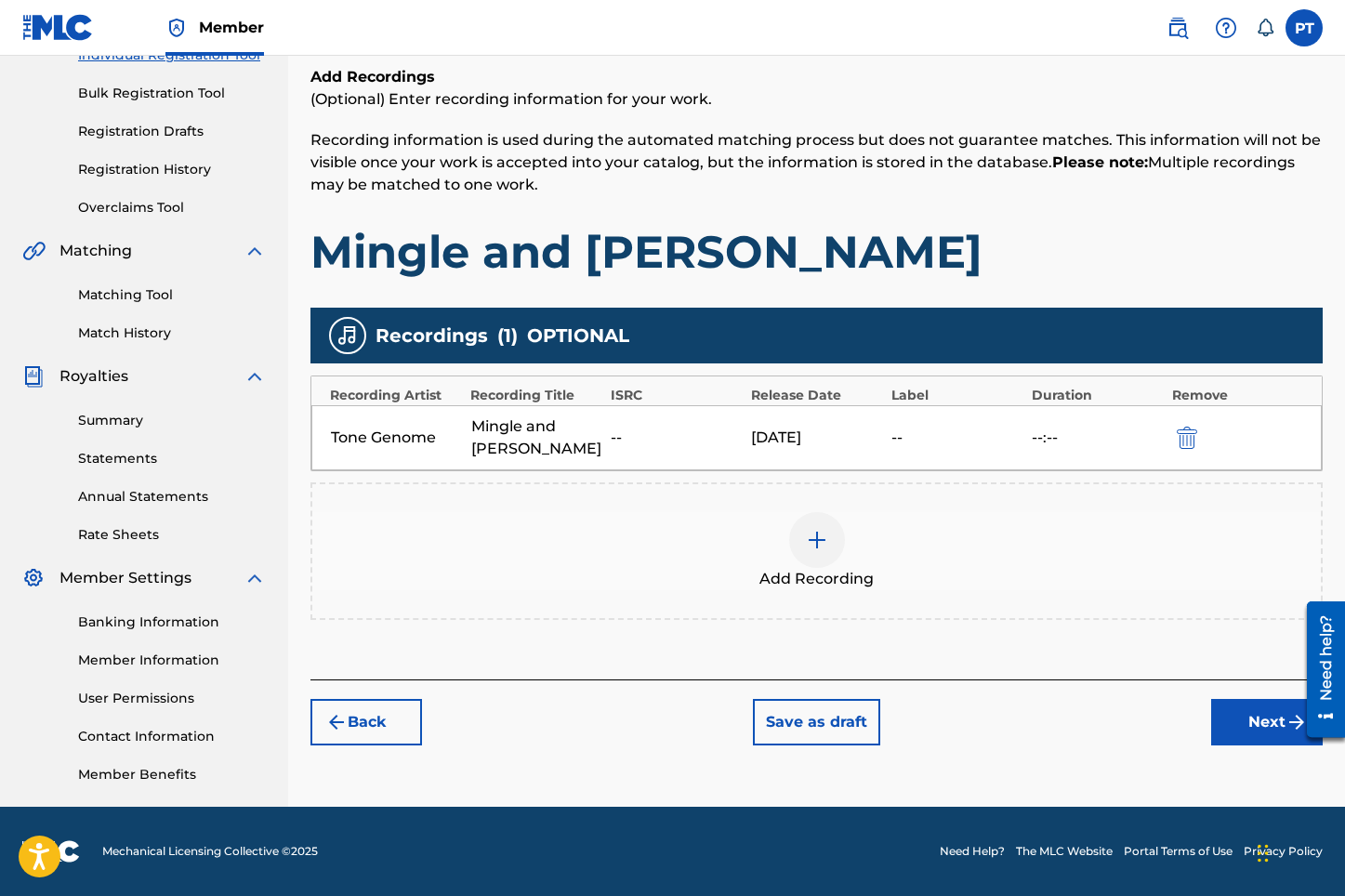
click at [1251, 725] on button "Next" at bounding box center [1267, 722] width 111 height 47
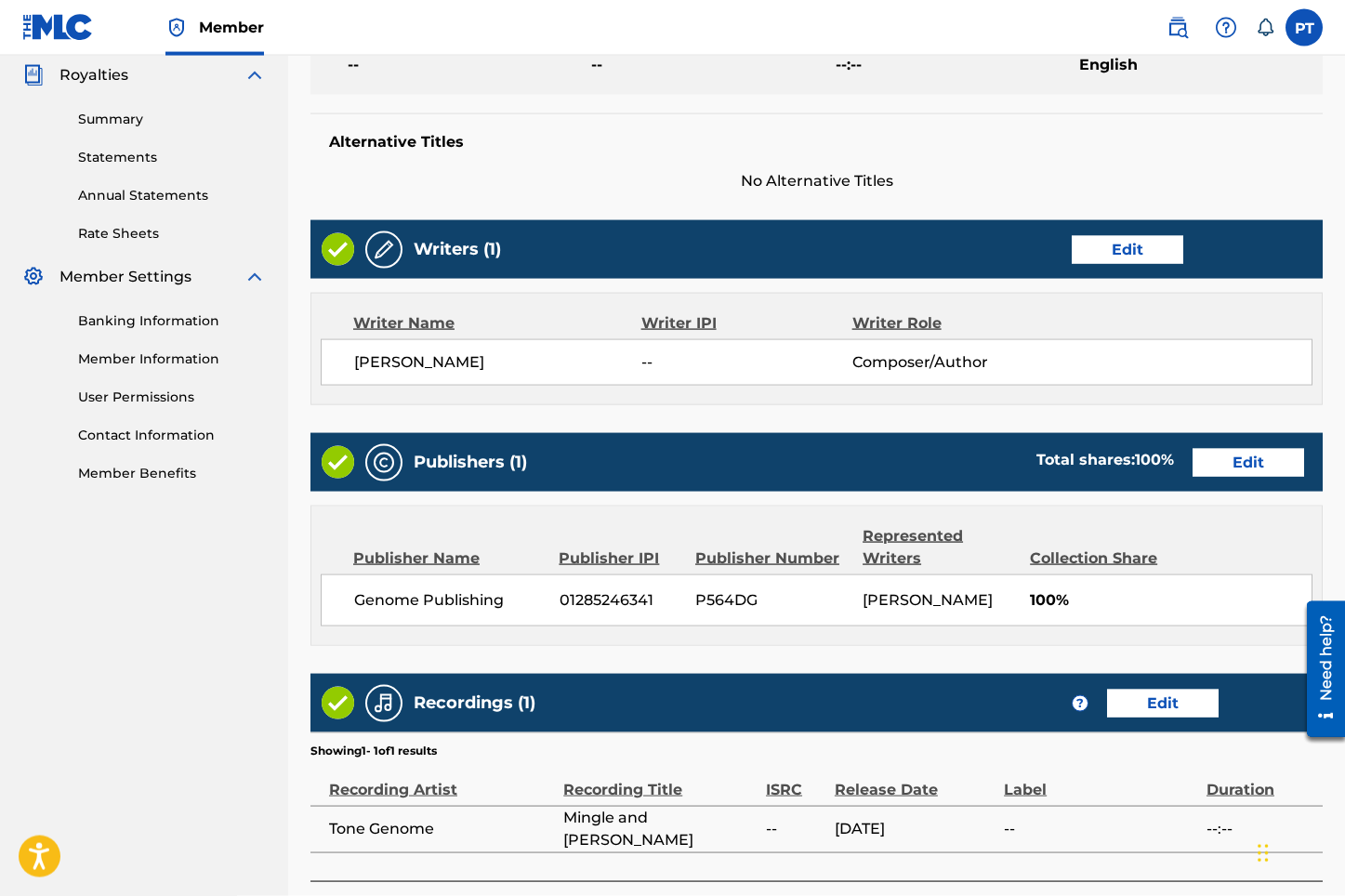
scroll to position [698, 0]
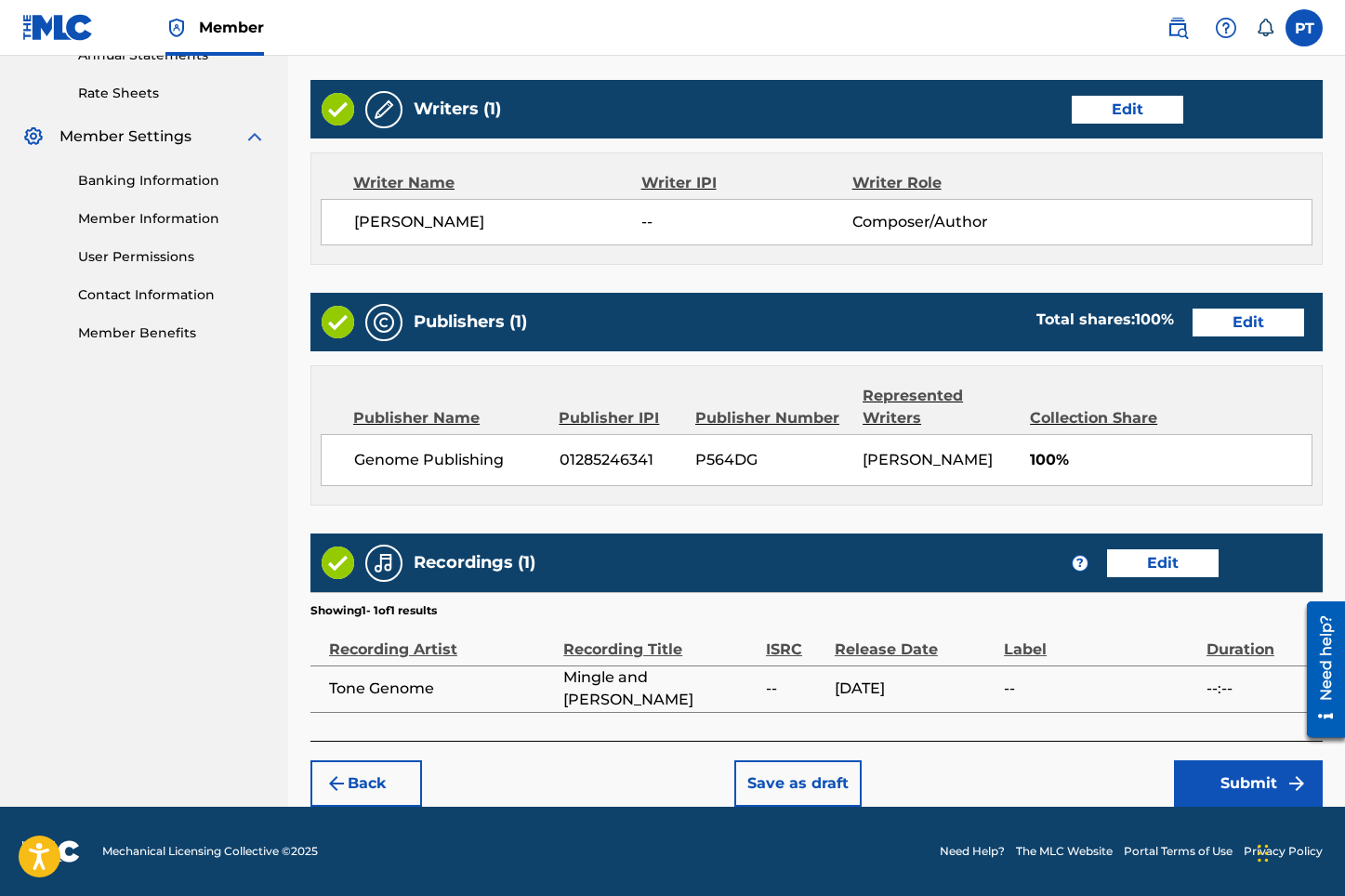
click at [1230, 787] on button "Submit" at bounding box center [1247, 783] width 148 height 47
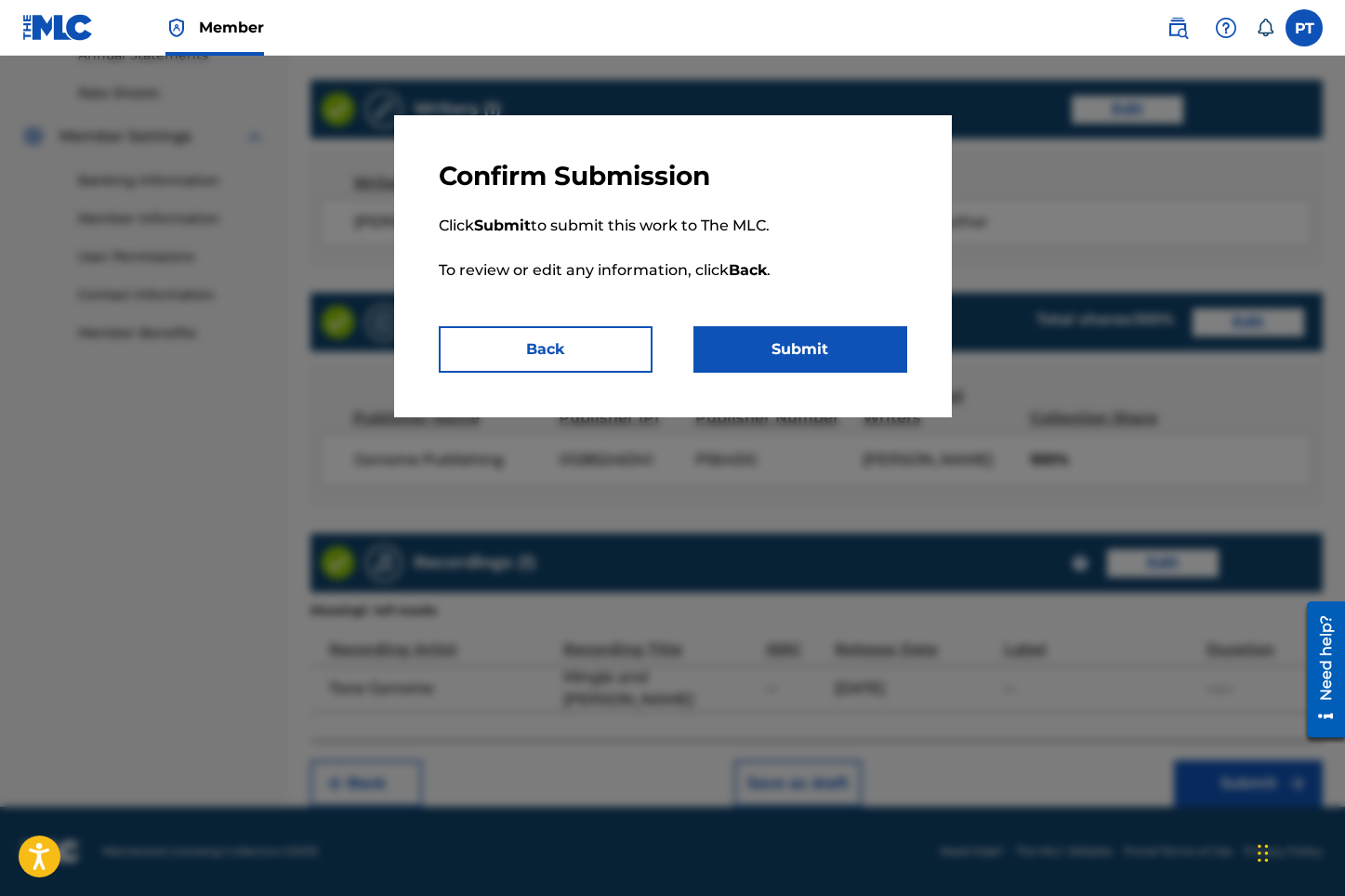
click at [830, 351] on button "Submit" at bounding box center [800, 349] width 214 height 47
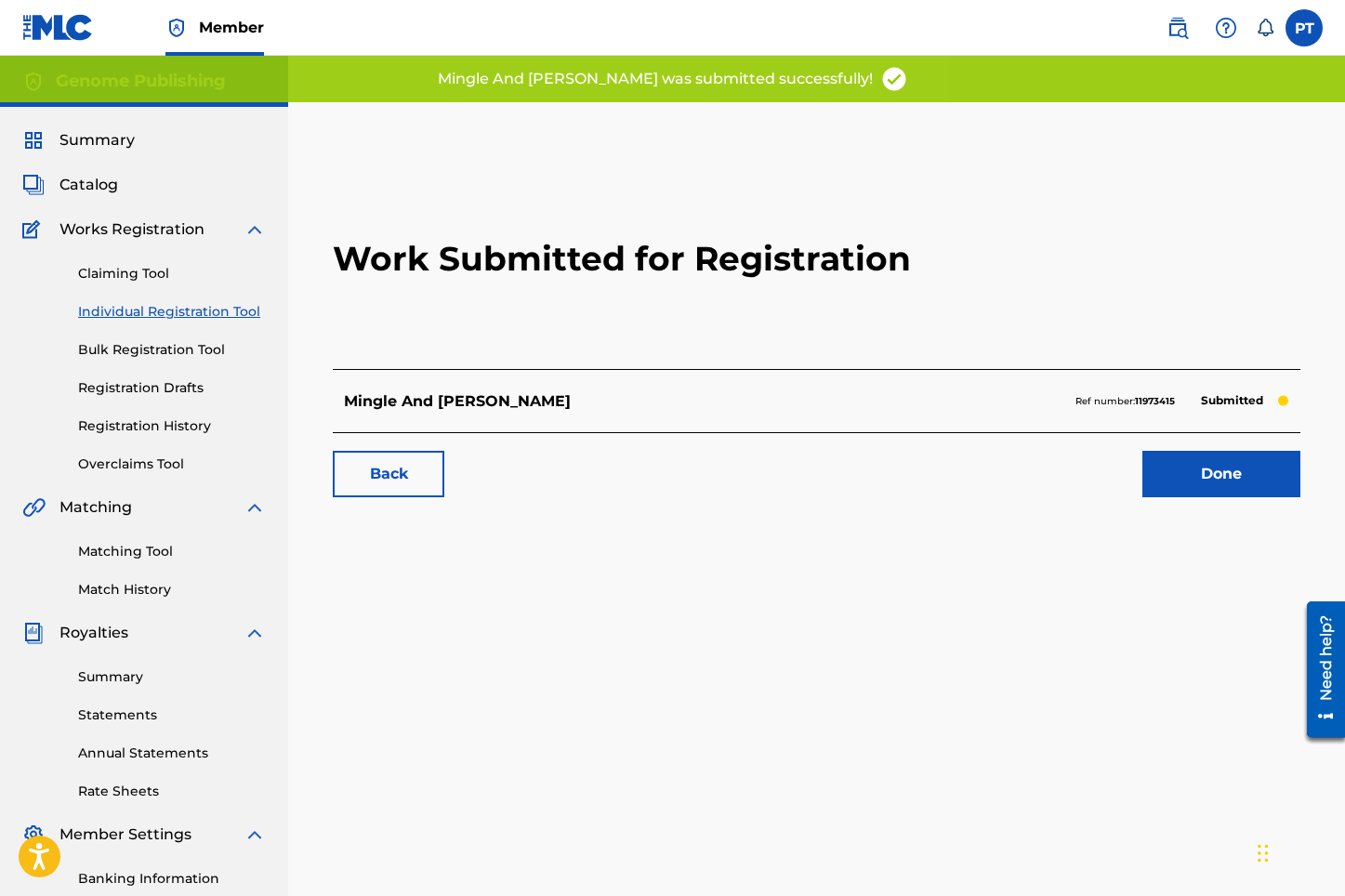
click at [1215, 477] on link "Done" at bounding box center [1221, 474] width 158 height 47
